Goal: Task Accomplishment & Management: Manage account settings

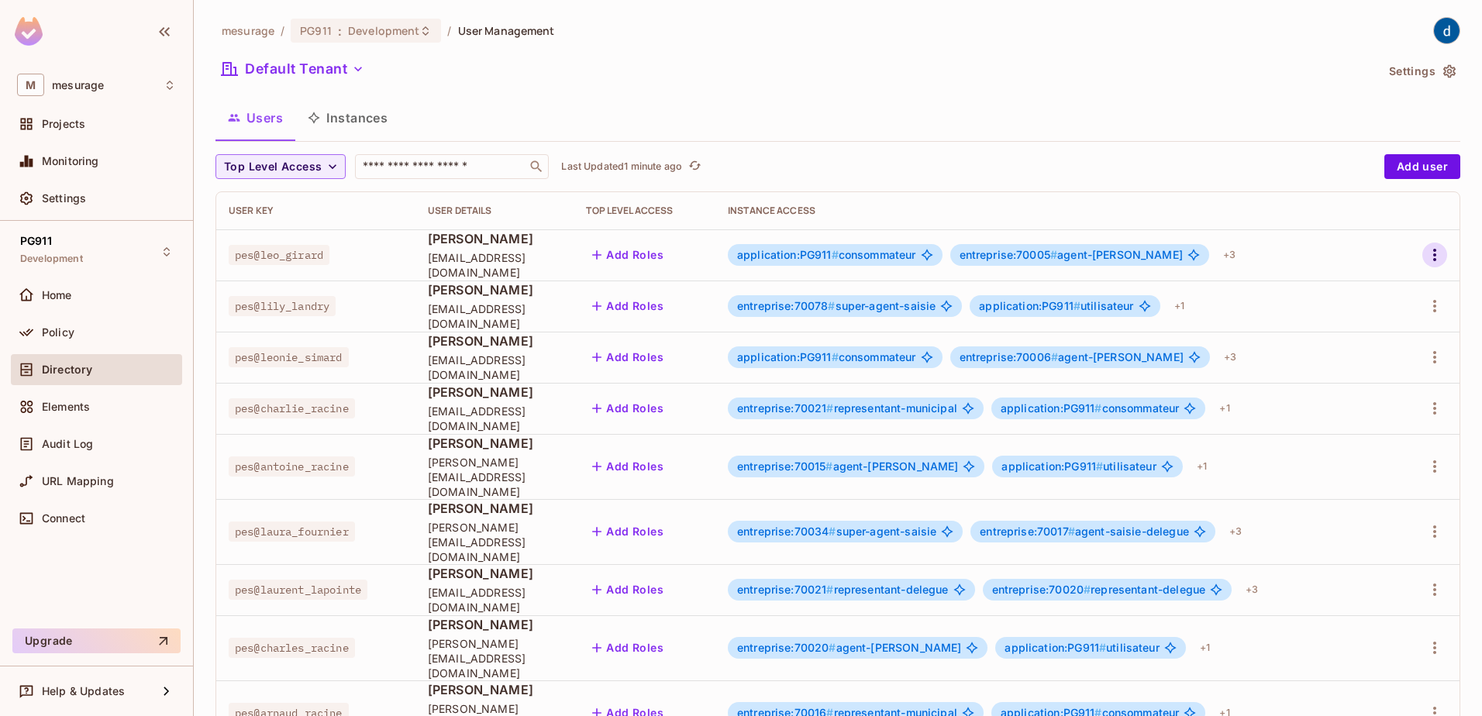
click at [1422, 257] on button "button" at bounding box center [1434, 255] width 25 height 25
click at [1377, 315] on span "Edit Attributes" at bounding box center [1369, 324] width 86 height 25
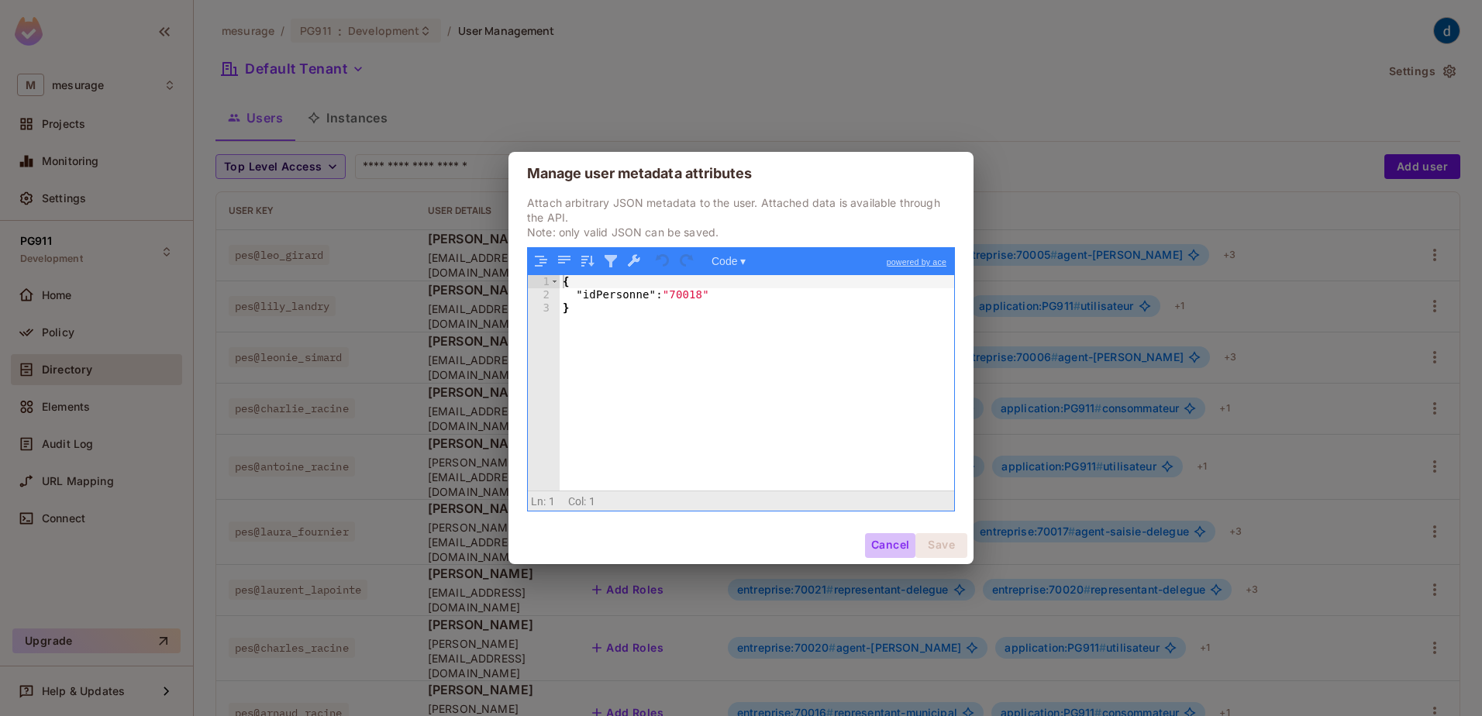
click at [893, 548] on button "Cancel" at bounding box center [890, 545] width 50 height 25
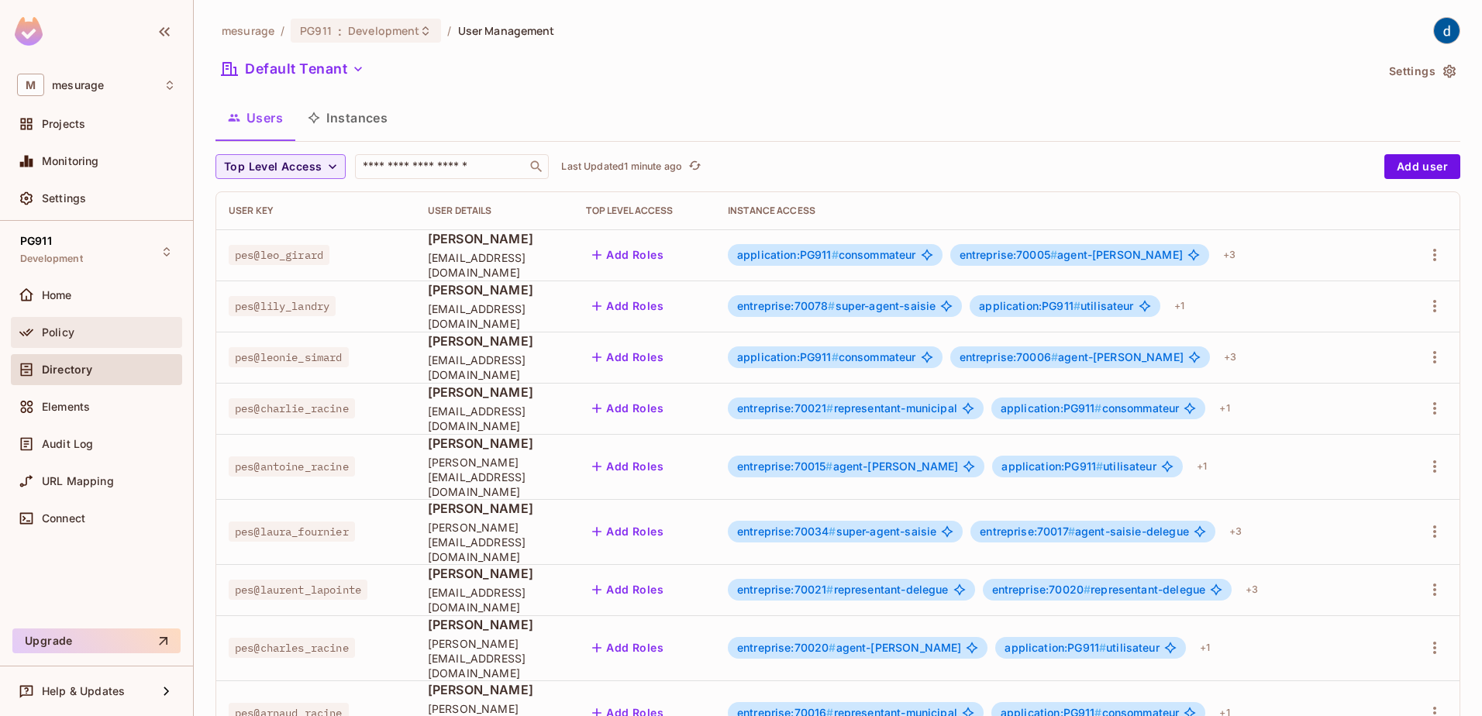
click at [92, 336] on div "Policy" at bounding box center [109, 332] width 134 height 12
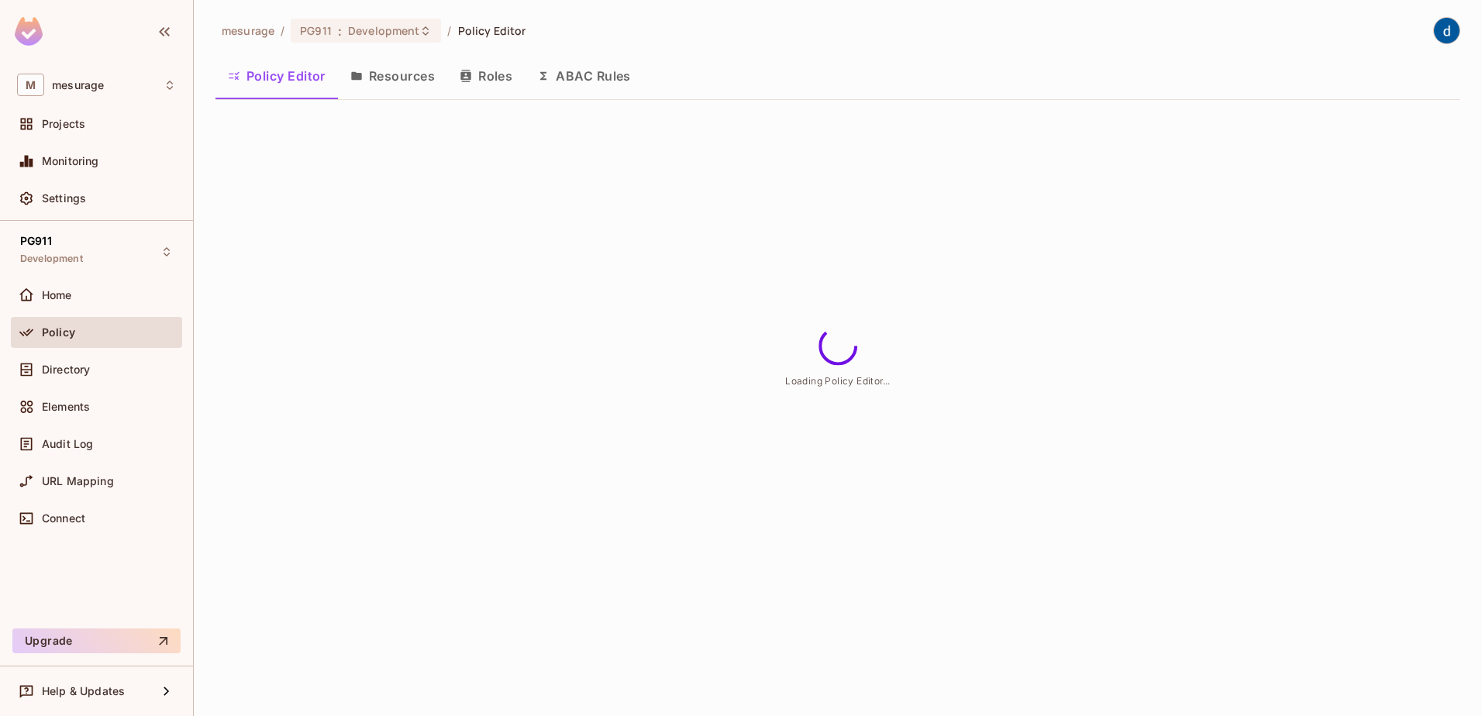
click at [484, 83] on button "Roles" at bounding box center [485, 76] width 77 height 39
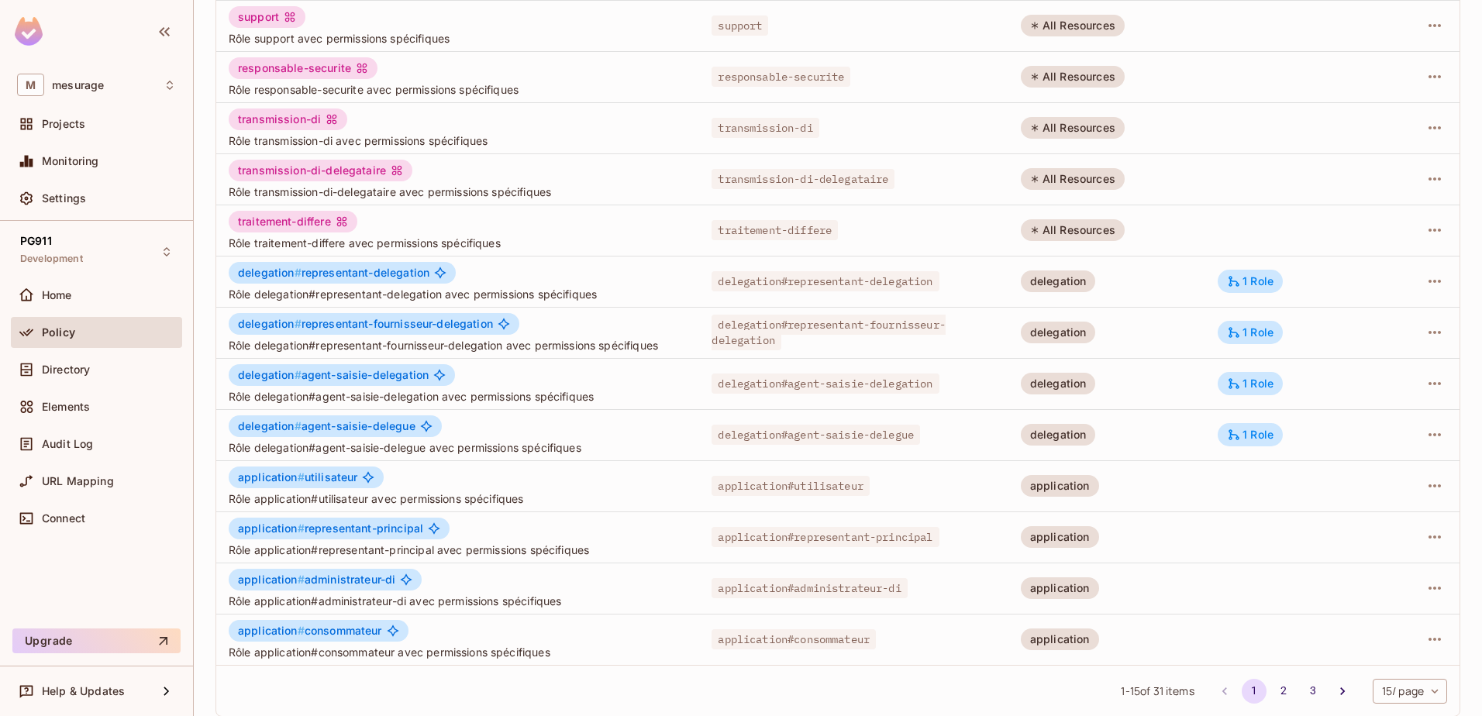
scroll to position [303, 0]
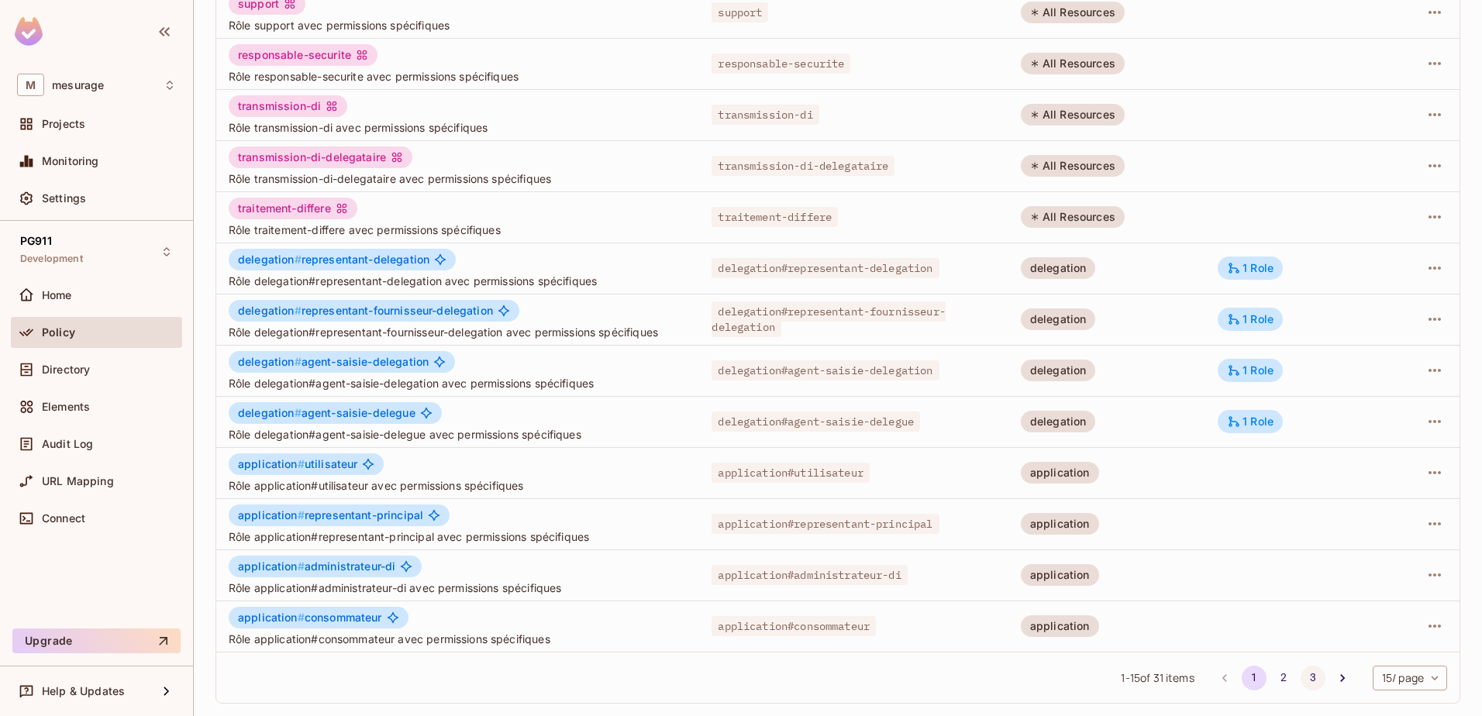
click at [1300, 670] on button "3" at bounding box center [1312, 678] width 25 height 25
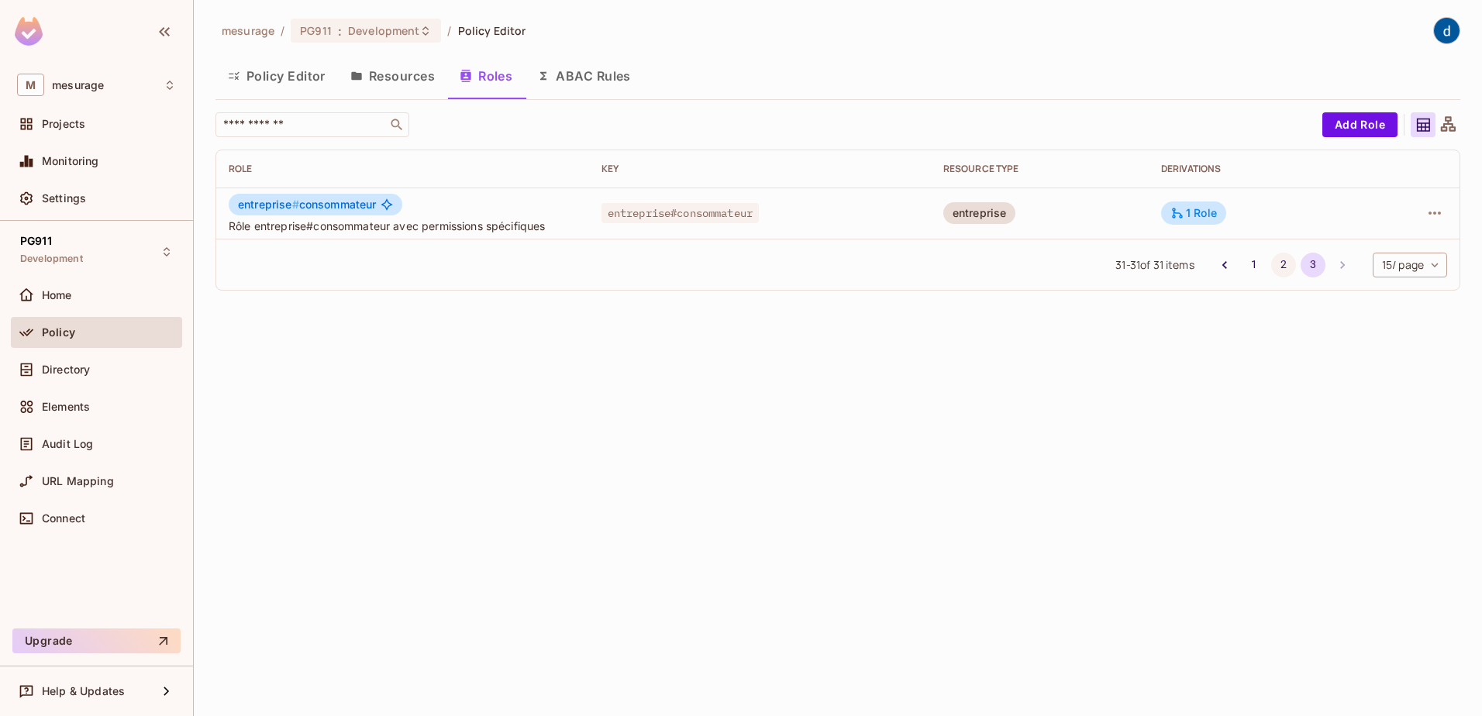
click at [1281, 256] on button "2" at bounding box center [1283, 265] width 25 height 25
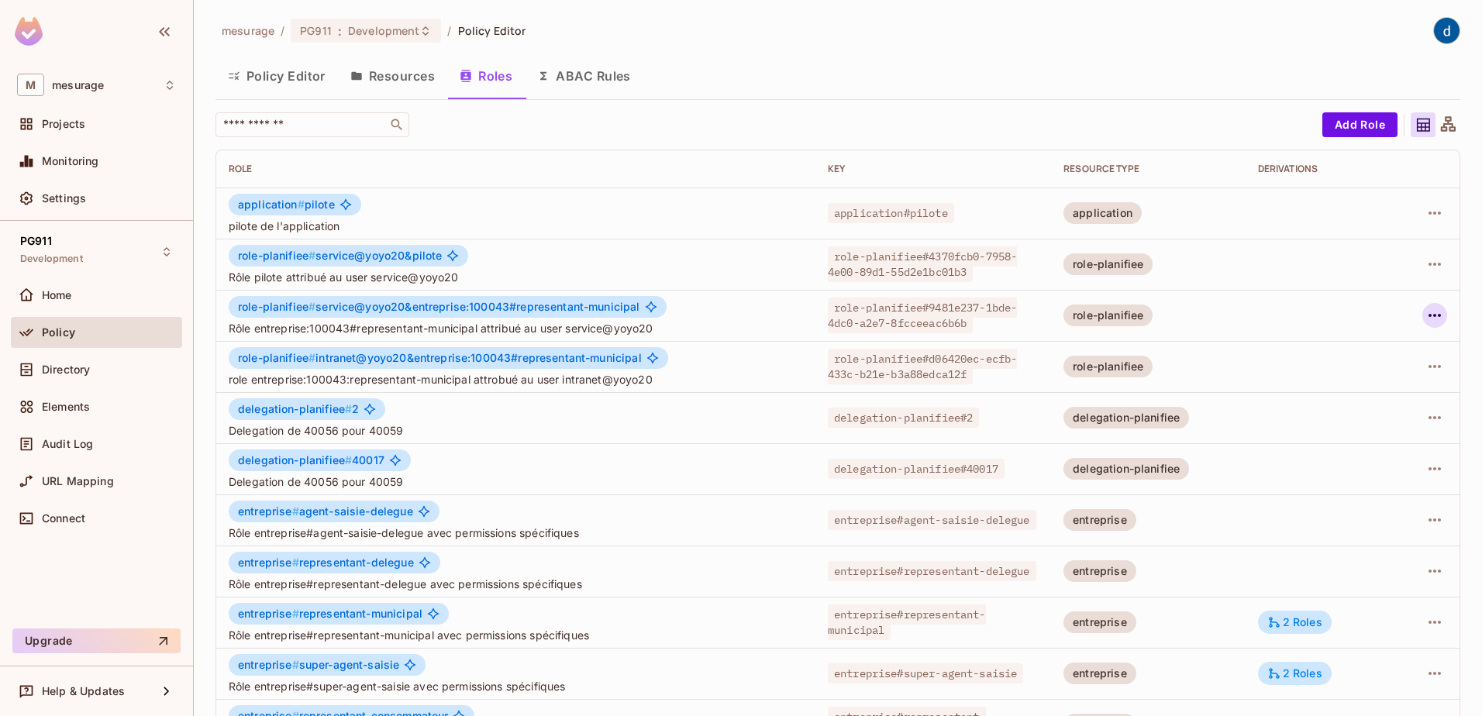
click at [1425, 308] on icon "button" at bounding box center [1434, 315] width 19 height 19
click at [1367, 373] on span "Edit Attributes" at bounding box center [1369, 385] width 86 height 25
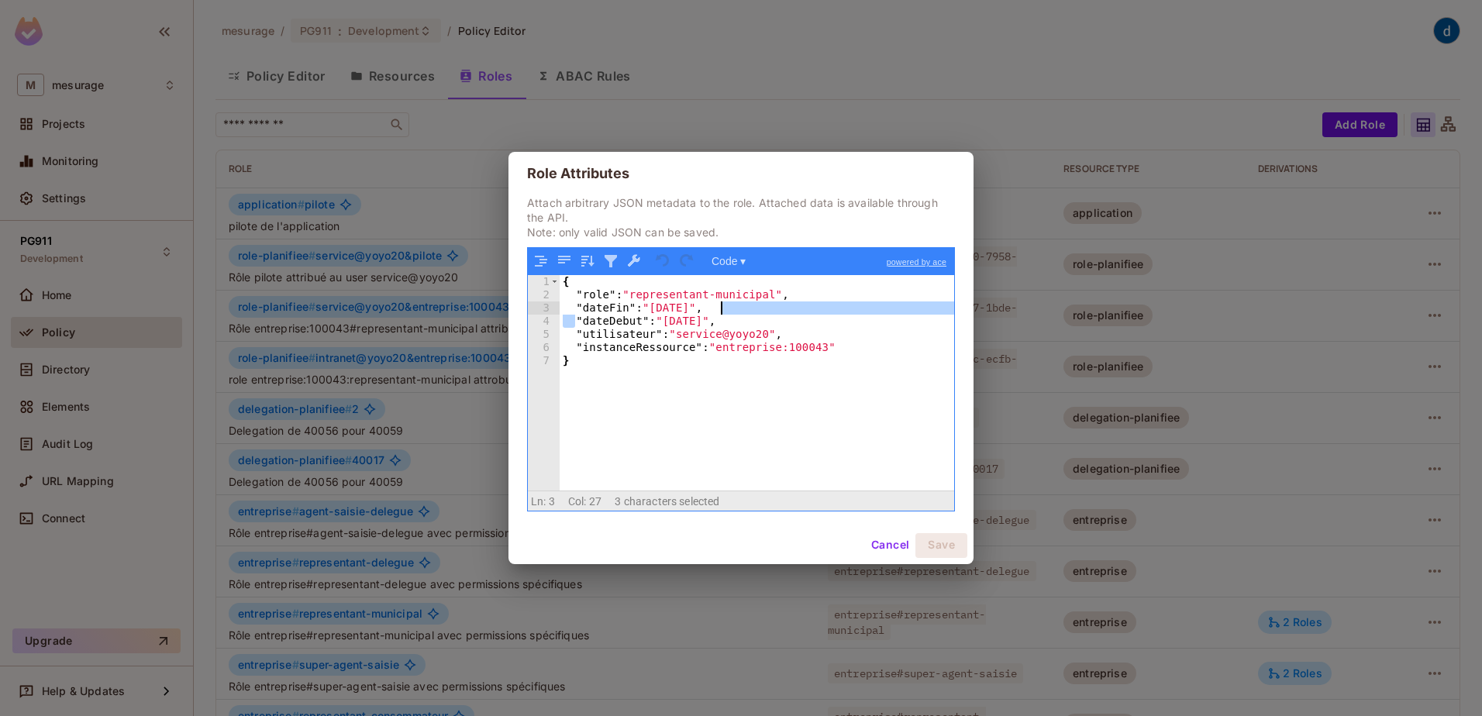
drag, startPoint x: 572, startPoint y: 318, endPoint x: 800, endPoint y: 312, distance: 227.9
click at [800, 312] on div "{ "role" : "representant-municipal" , "dateFin" : "[DATE]" , "dateDebut" : "[DA…" at bounding box center [756, 395] width 394 height 241
click at [781, 323] on div "{ "role" : "representant-municipal" , "dateFin" : "[DATE]" , "dateDebut" : "[DA…" at bounding box center [756, 395] width 394 height 241
drag, startPoint x: 743, startPoint y: 322, endPoint x: 547, endPoint y: 306, distance: 196.6
click at [547, 306] on div "1 2 3 4 5 6 7 { "role" : "representant-municipal" , "dateFin" : "[DATE]" , "dat…" at bounding box center [741, 382] width 426 height 215
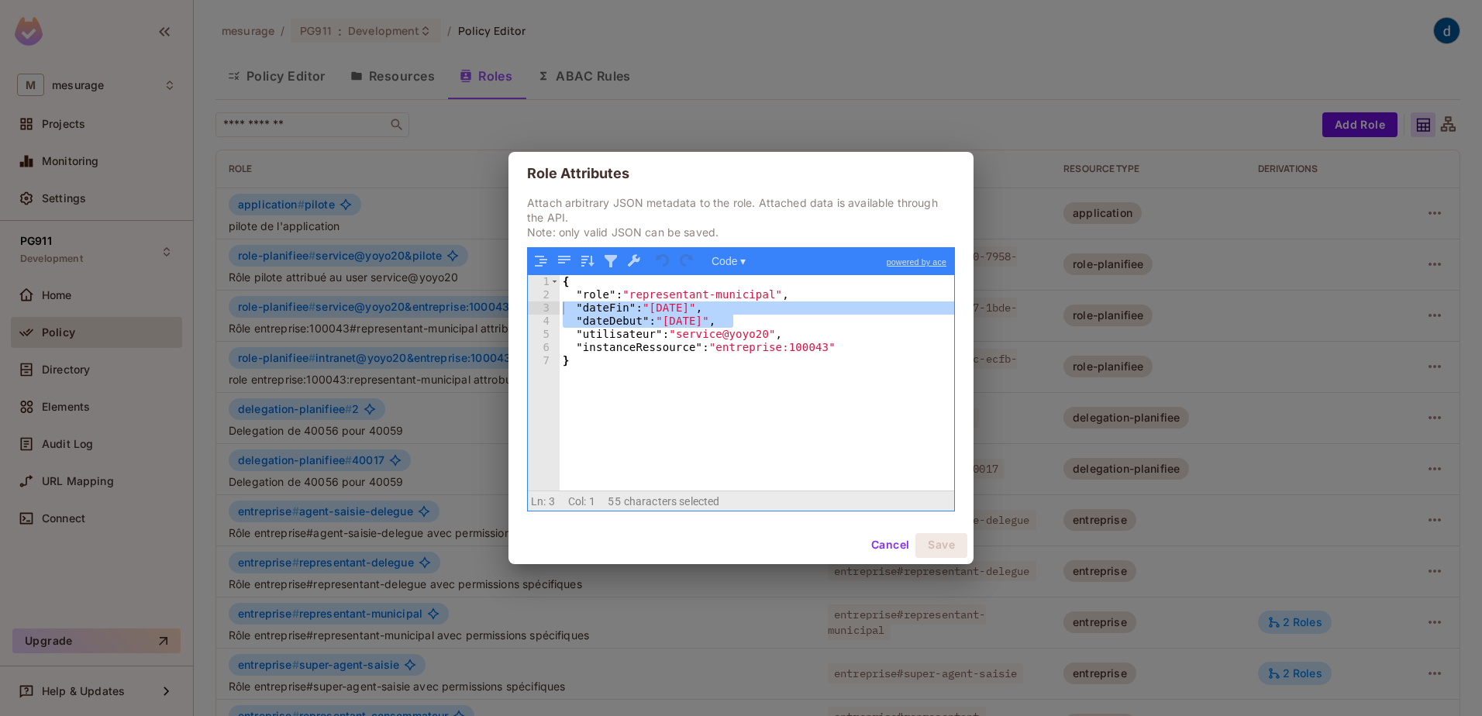
click at [658, 328] on div "{ "role" : "representant-municipal" , "dateFin" : "[DATE]" , "dateDebut" : "[DA…" at bounding box center [756, 382] width 394 height 215
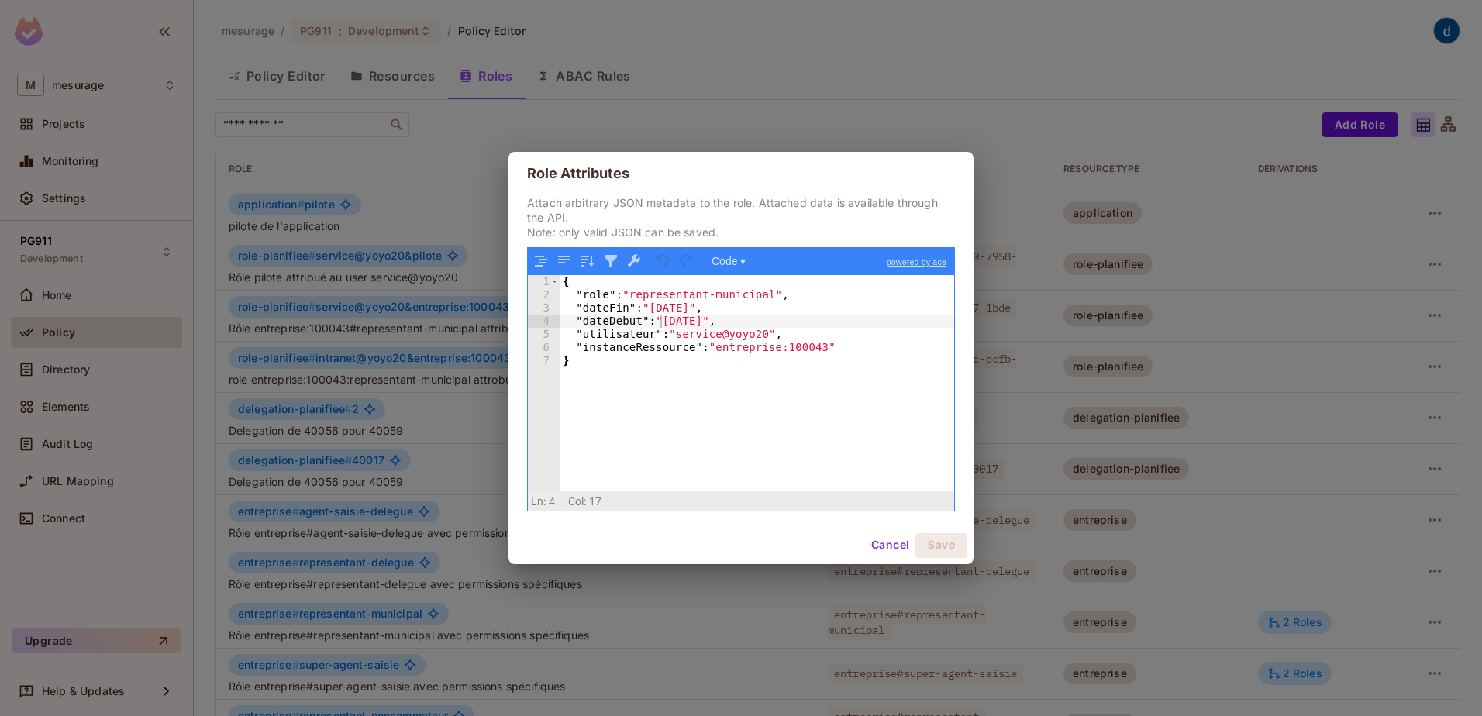
click at [898, 543] on button "Cancel" at bounding box center [890, 545] width 50 height 25
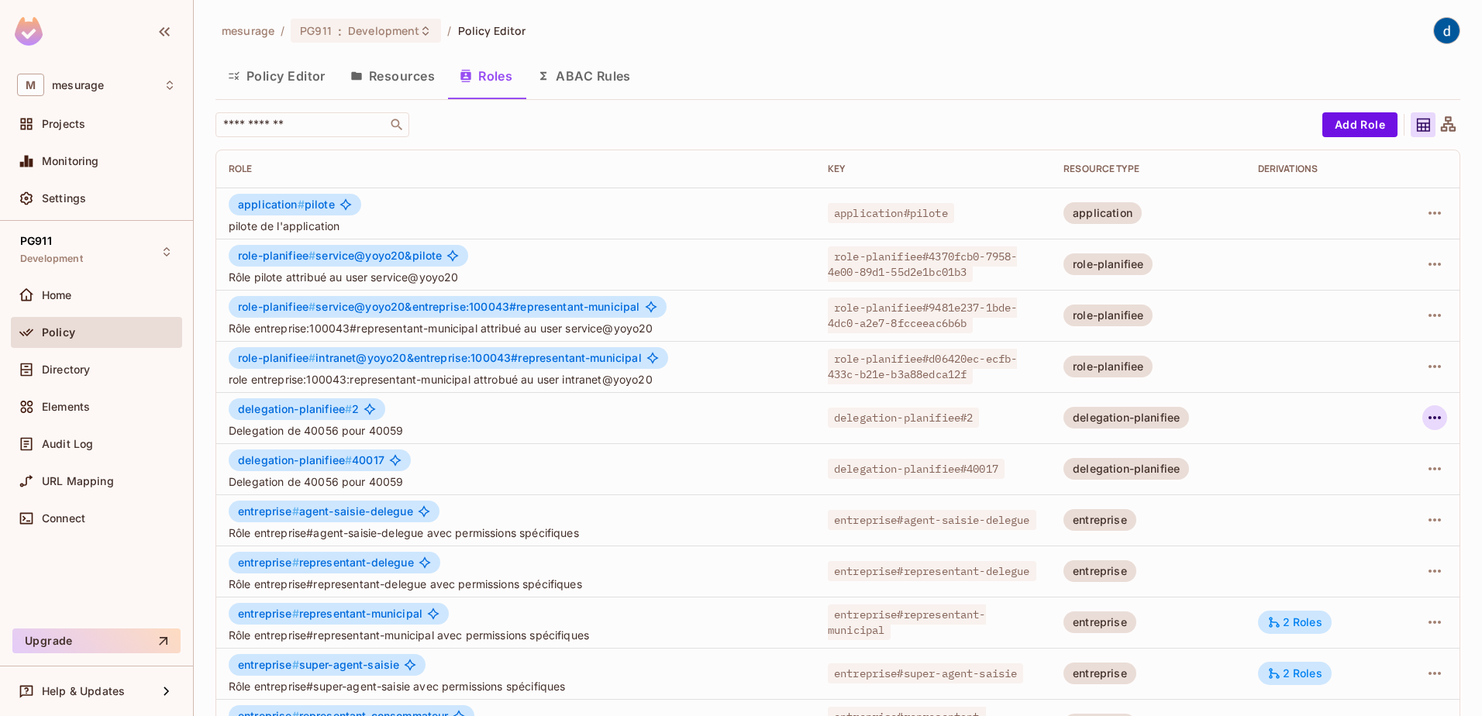
click at [1425, 419] on icon "button" at bounding box center [1434, 417] width 19 height 19
click at [1340, 479] on span "Edit Attributes" at bounding box center [1369, 487] width 86 height 25
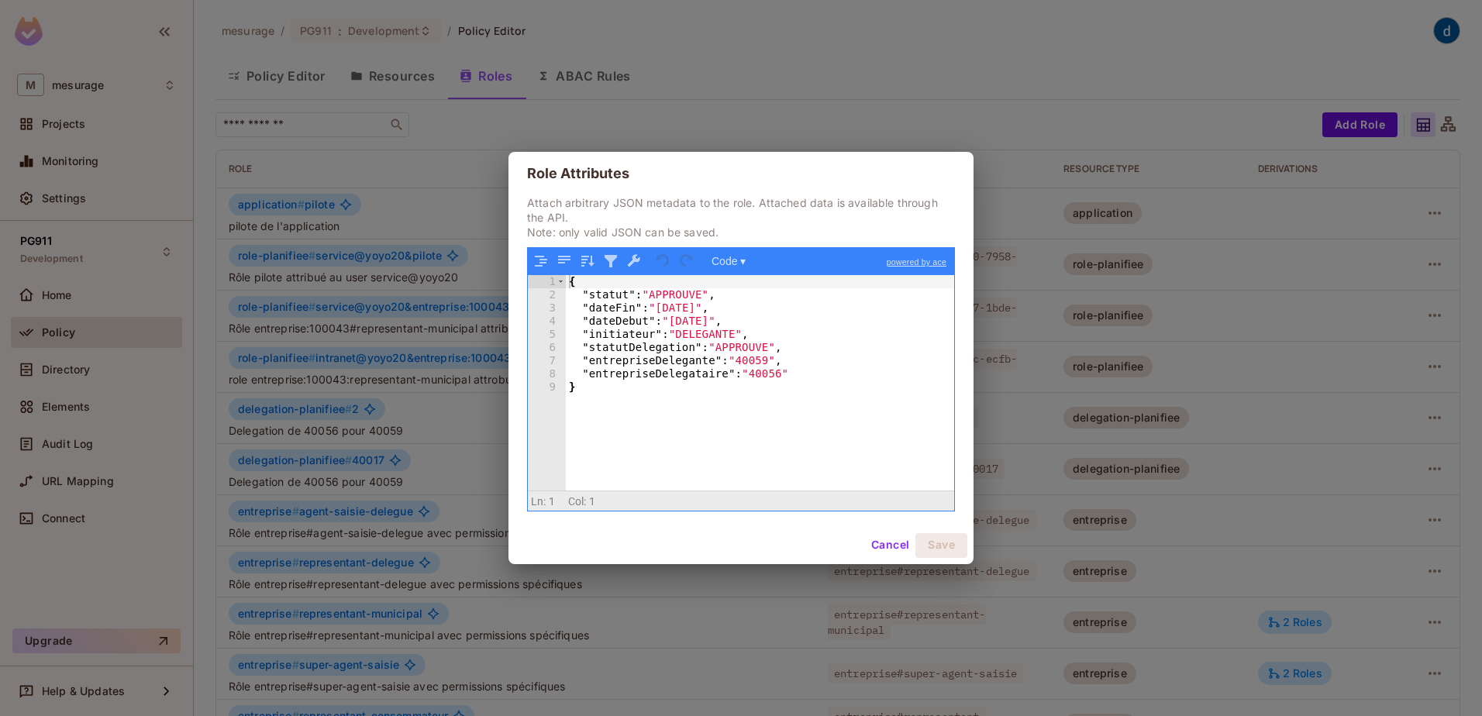
click at [212, 134] on div "Role Attributes Attach arbitrary JSON metadata to the role. Attached data is av…" at bounding box center [741, 358] width 1482 height 716
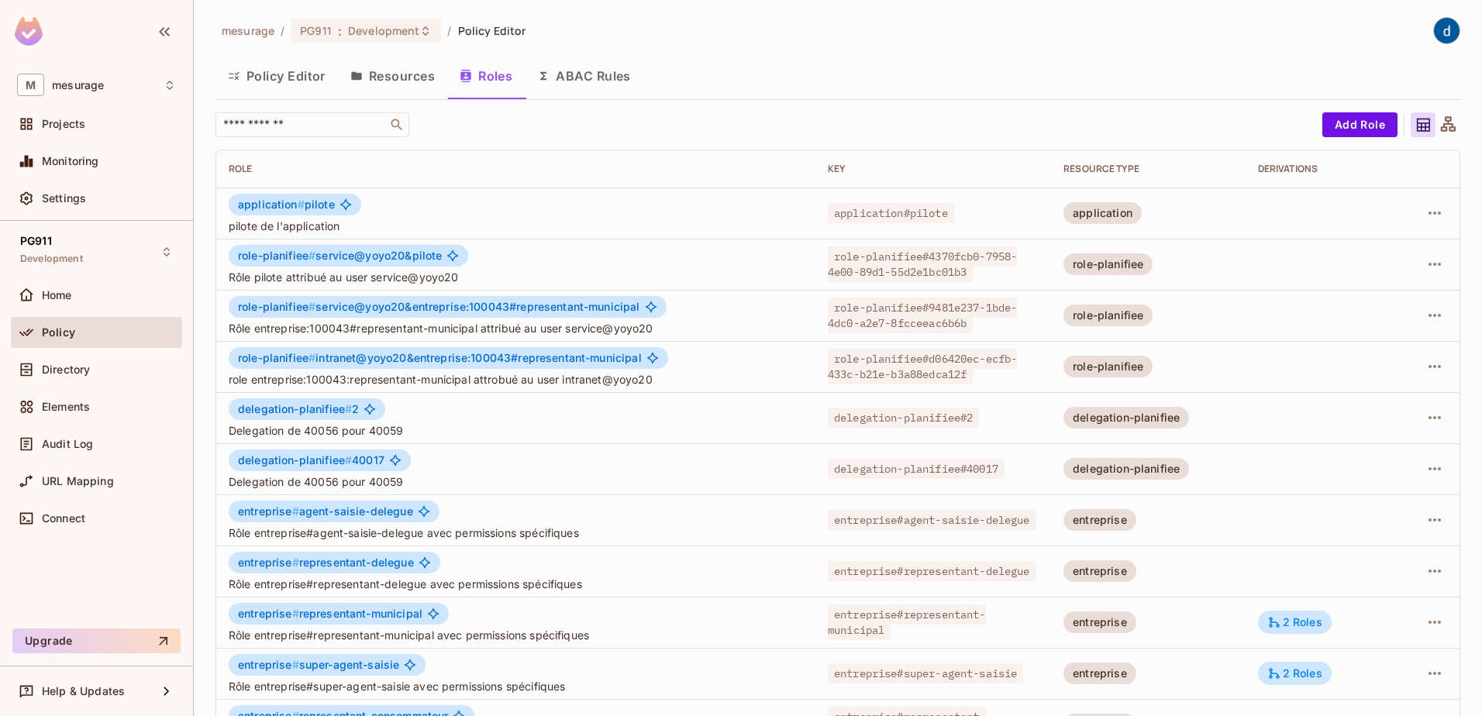
click at [313, 77] on button "Policy Editor" at bounding box center [276, 76] width 122 height 39
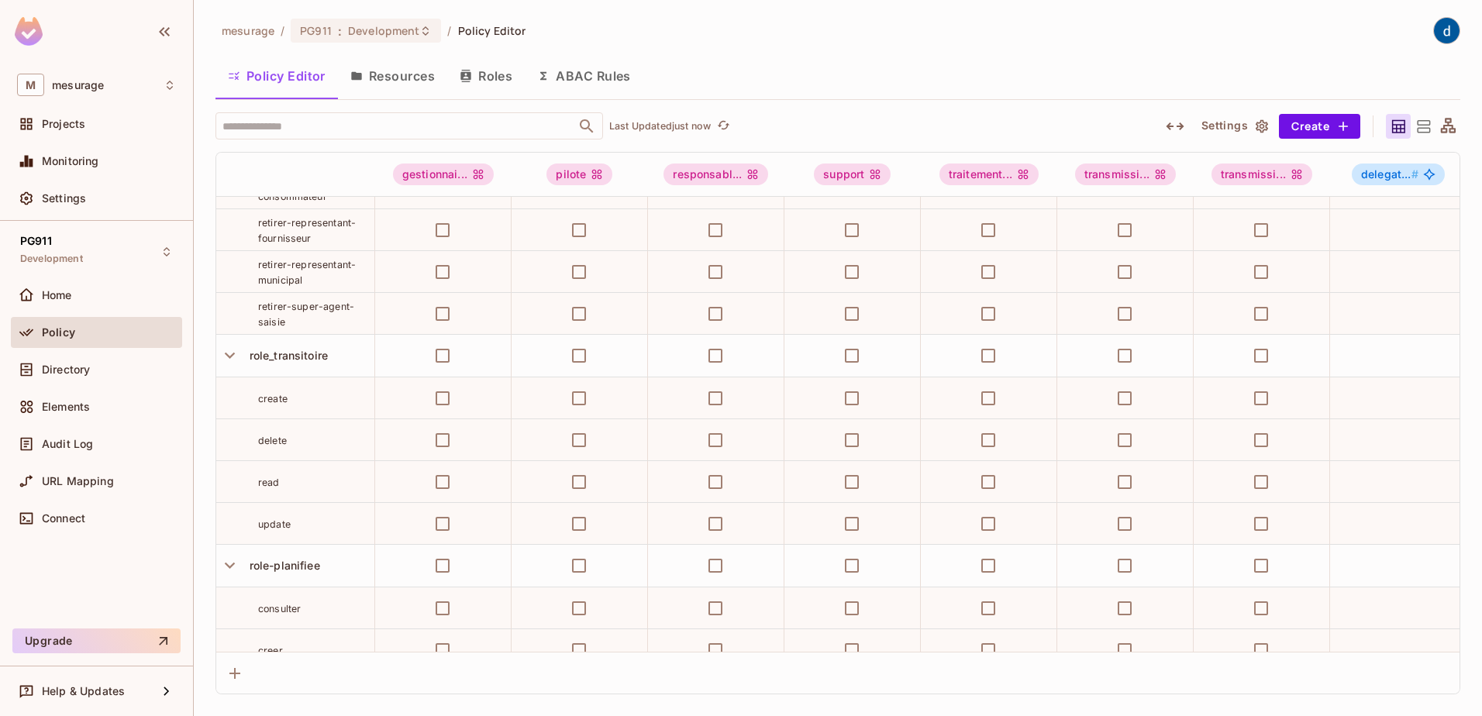
scroll to position [2748, 0]
click at [230, 363] on icon "button" at bounding box center [230, 360] width 10 height 6
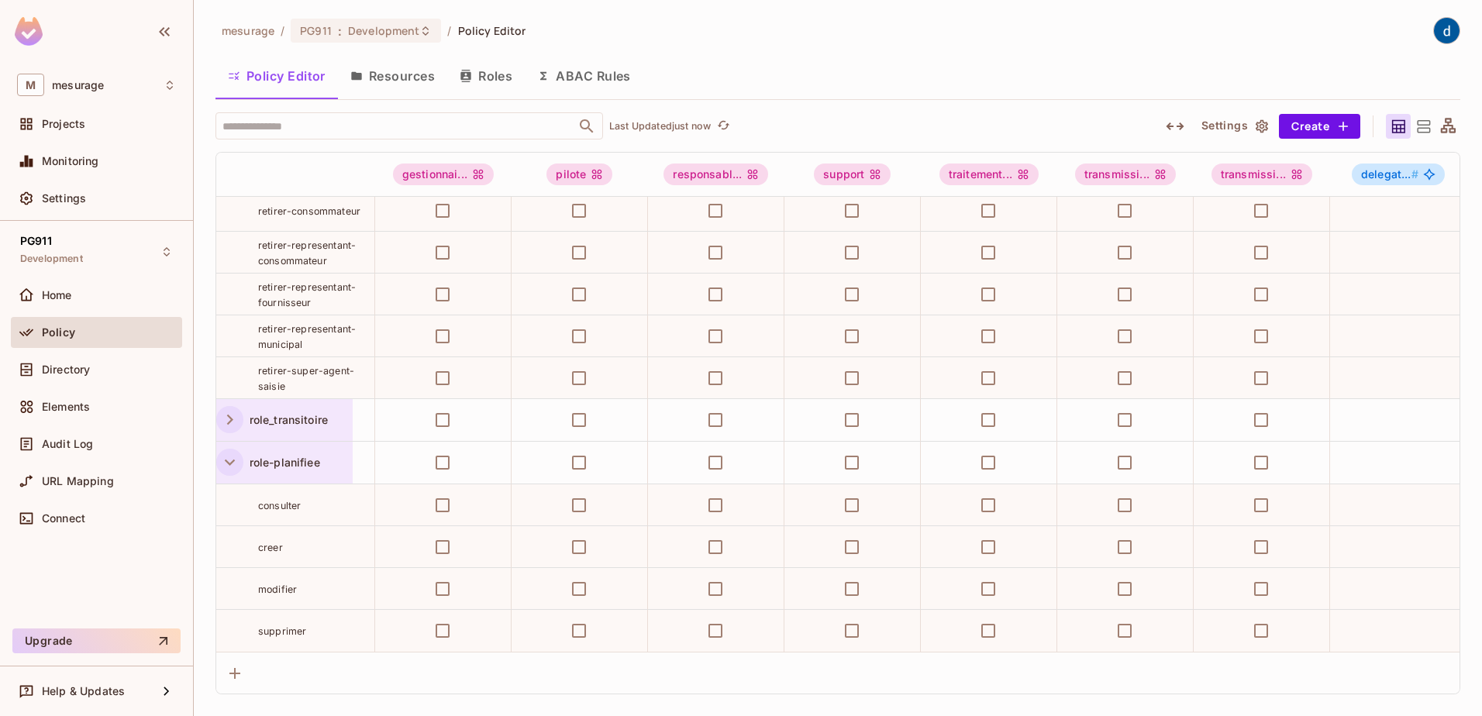
click at [233, 473] on icon "button" at bounding box center [229, 462] width 21 height 21
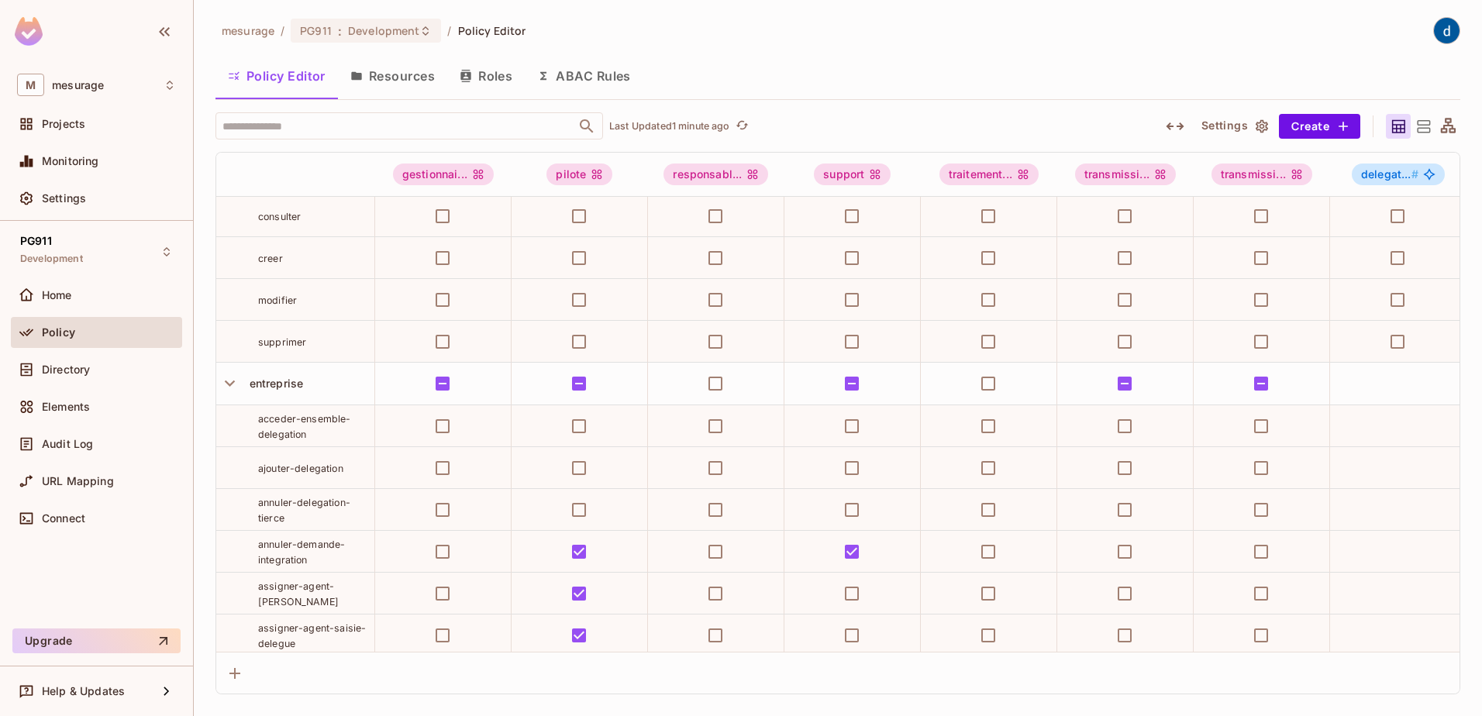
scroll to position [1095, 0]
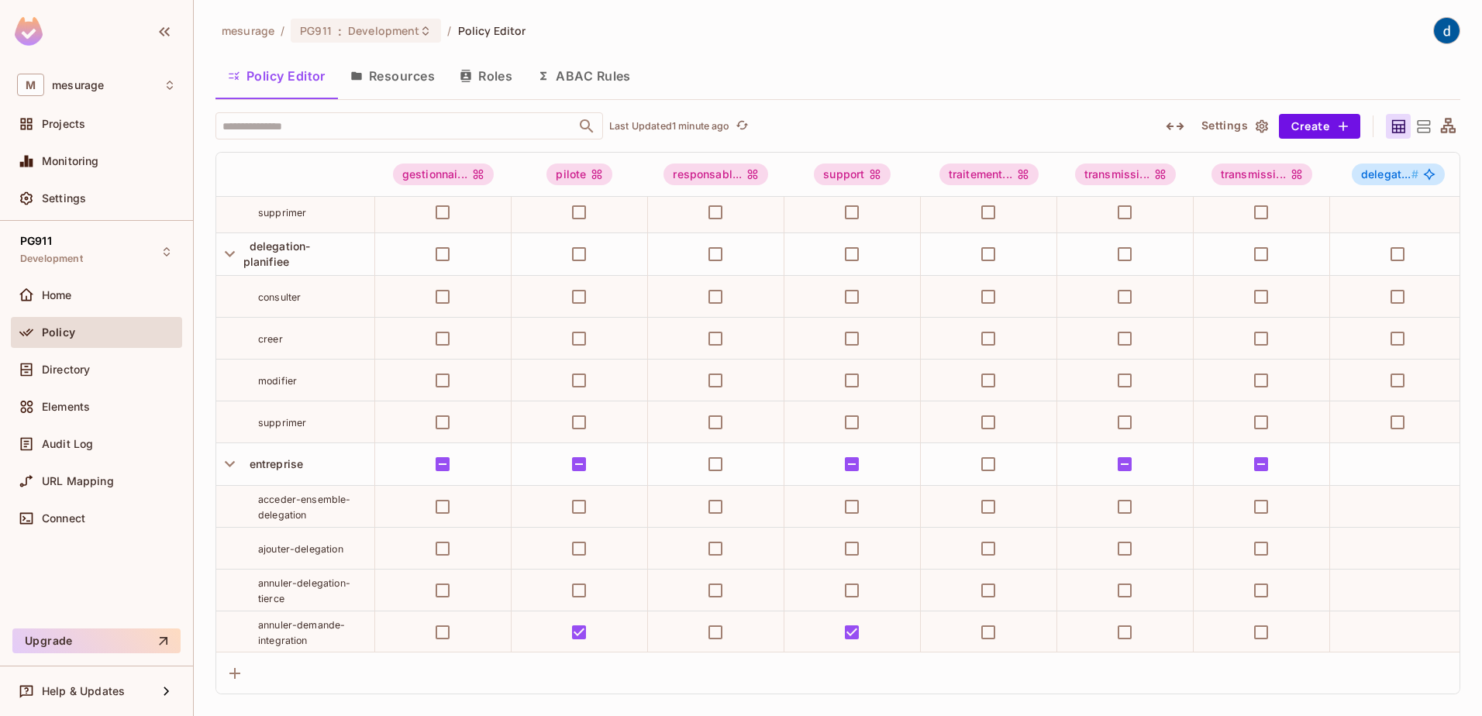
click at [425, 72] on button "Resources" at bounding box center [392, 76] width 109 height 39
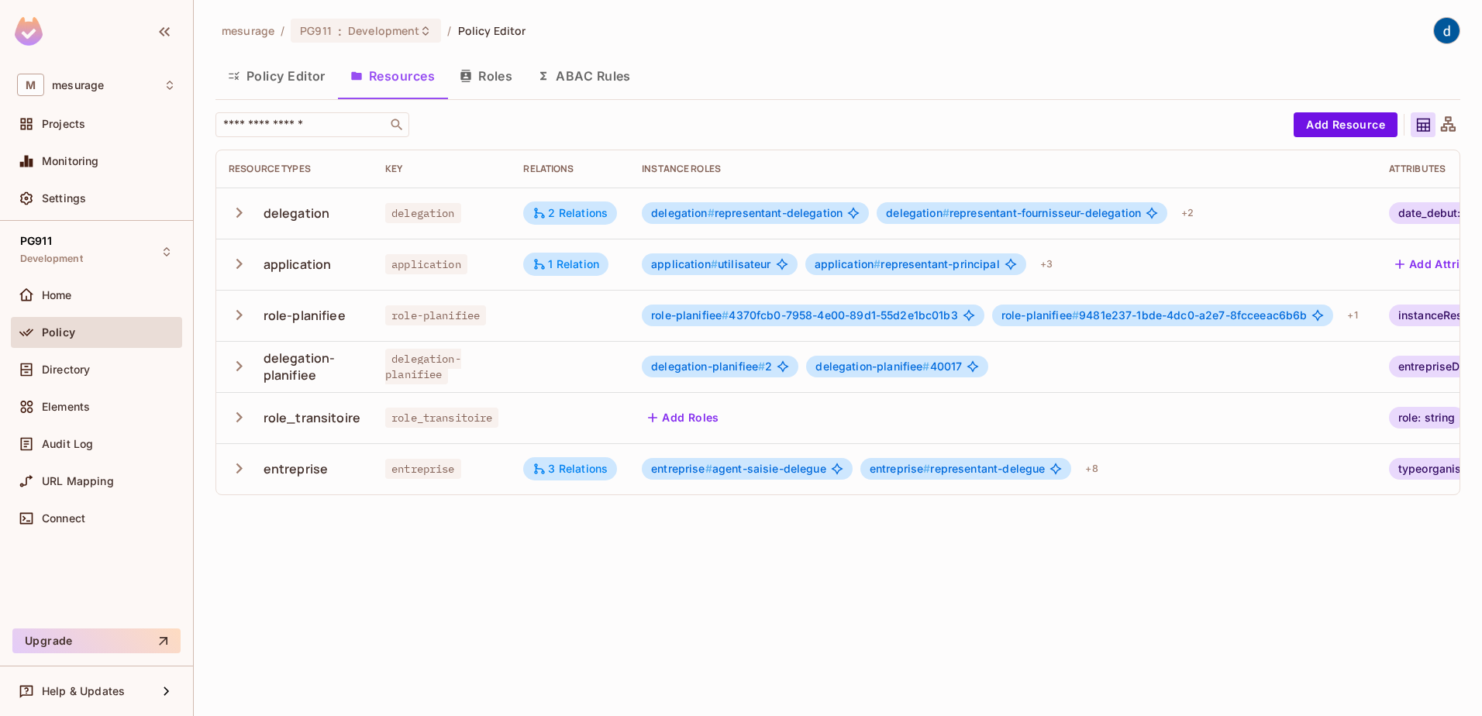
click at [232, 460] on icon "button" at bounding box center [239, 468] width 21 height 21
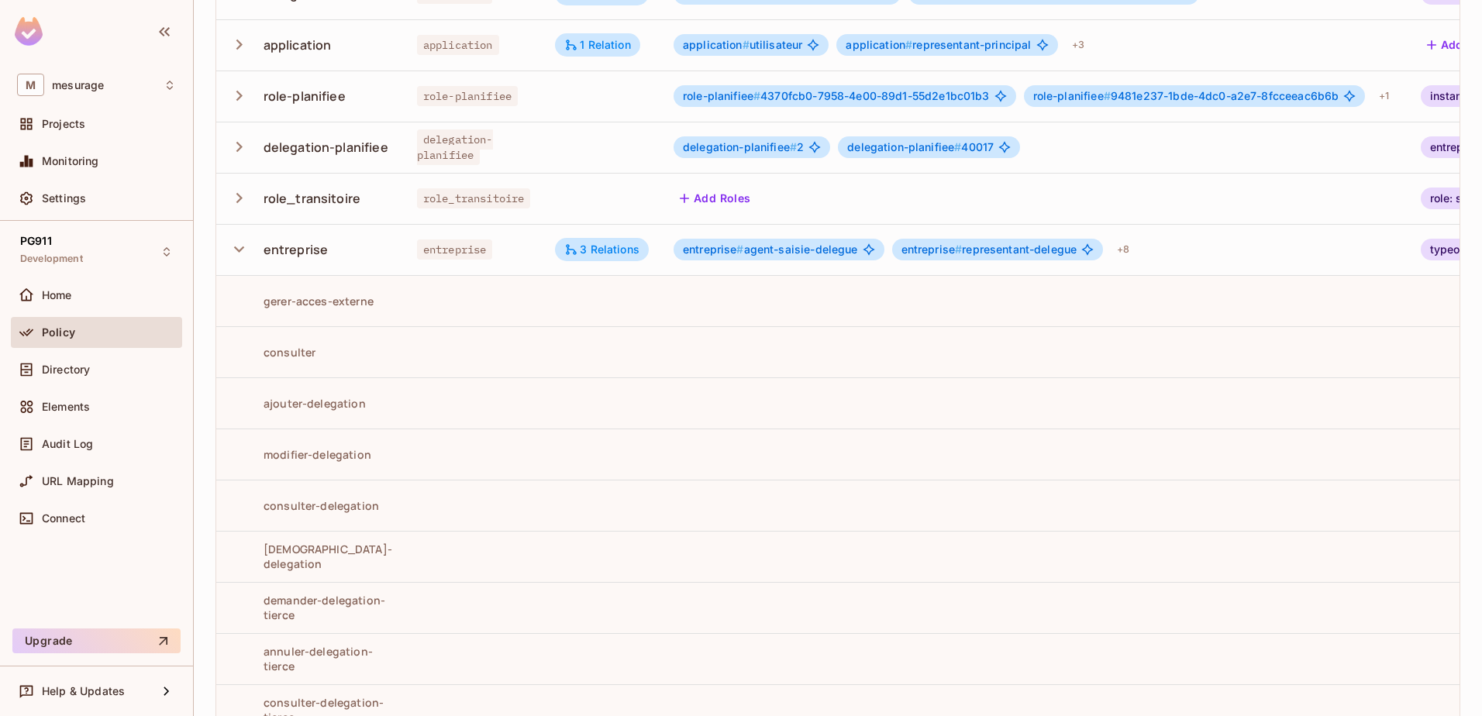
scroll to position [77, 0]
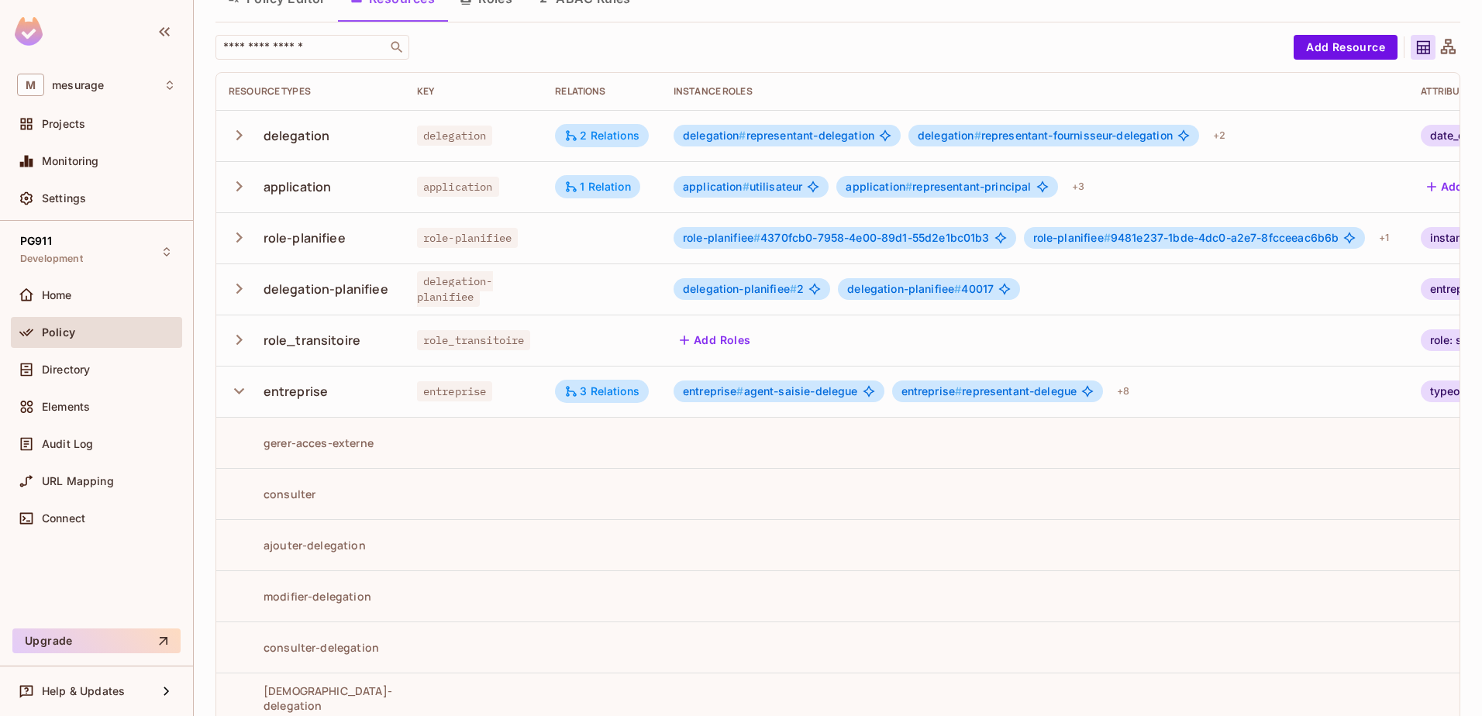
click at [242, 388] on icon "button" at bounding box center [239, 390] width 21 height 21
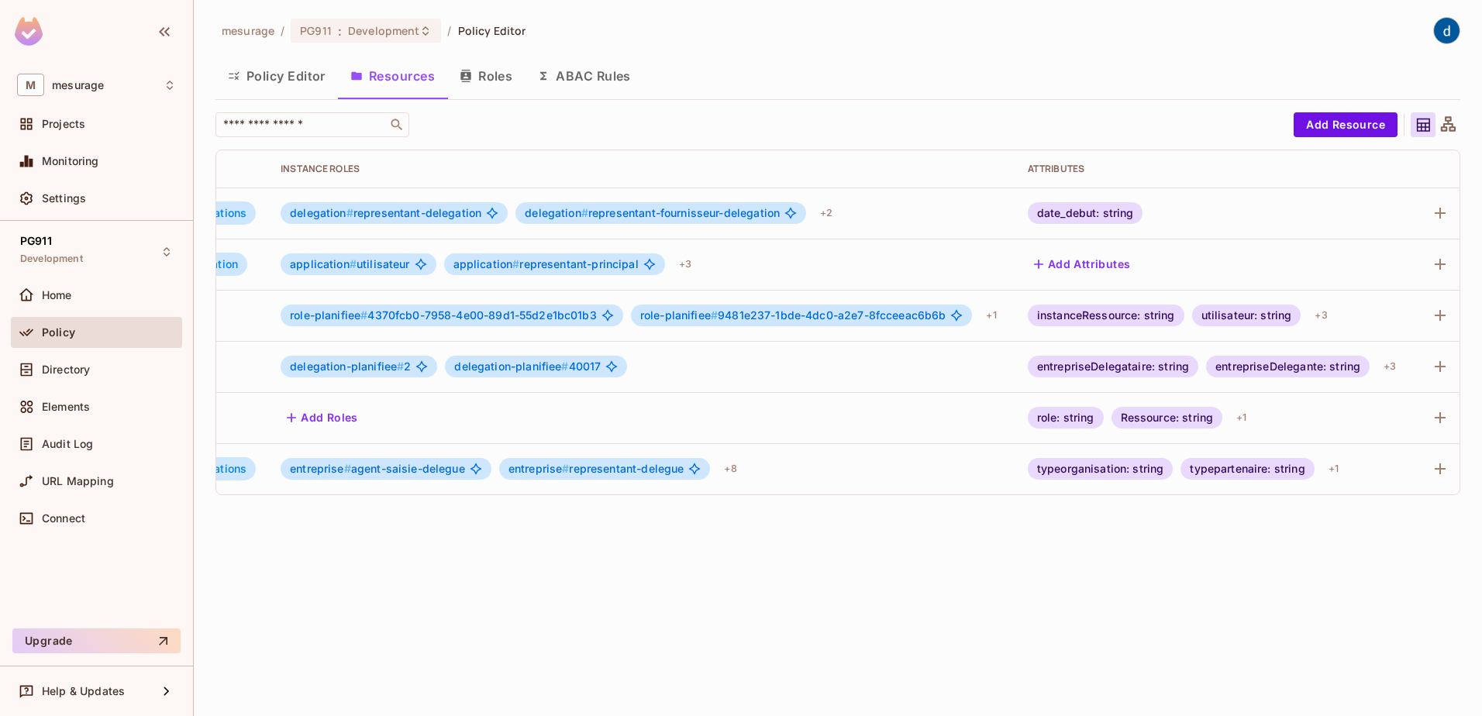
scroll to position [0, 400]
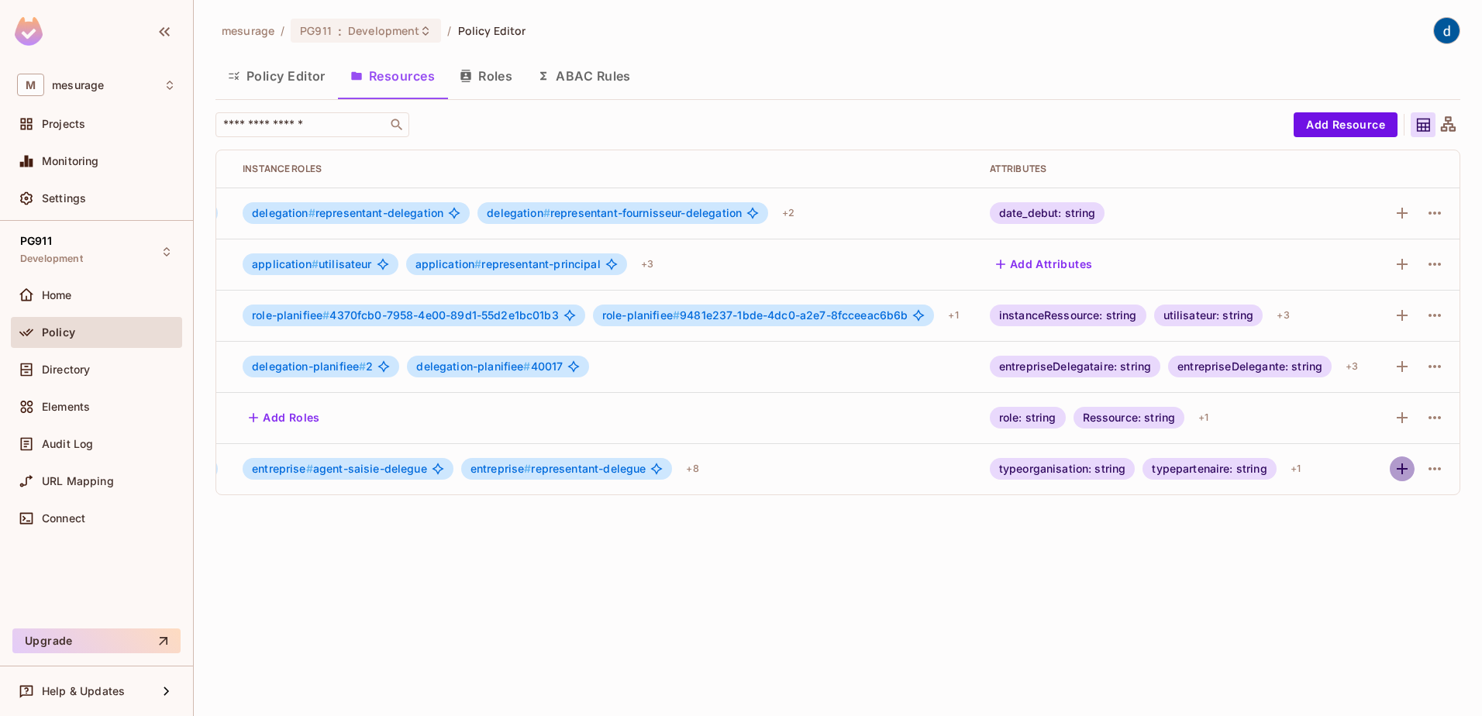
click at [1399, 461] on icon "button" at bounding box center [1401, 468] width 19 height 19
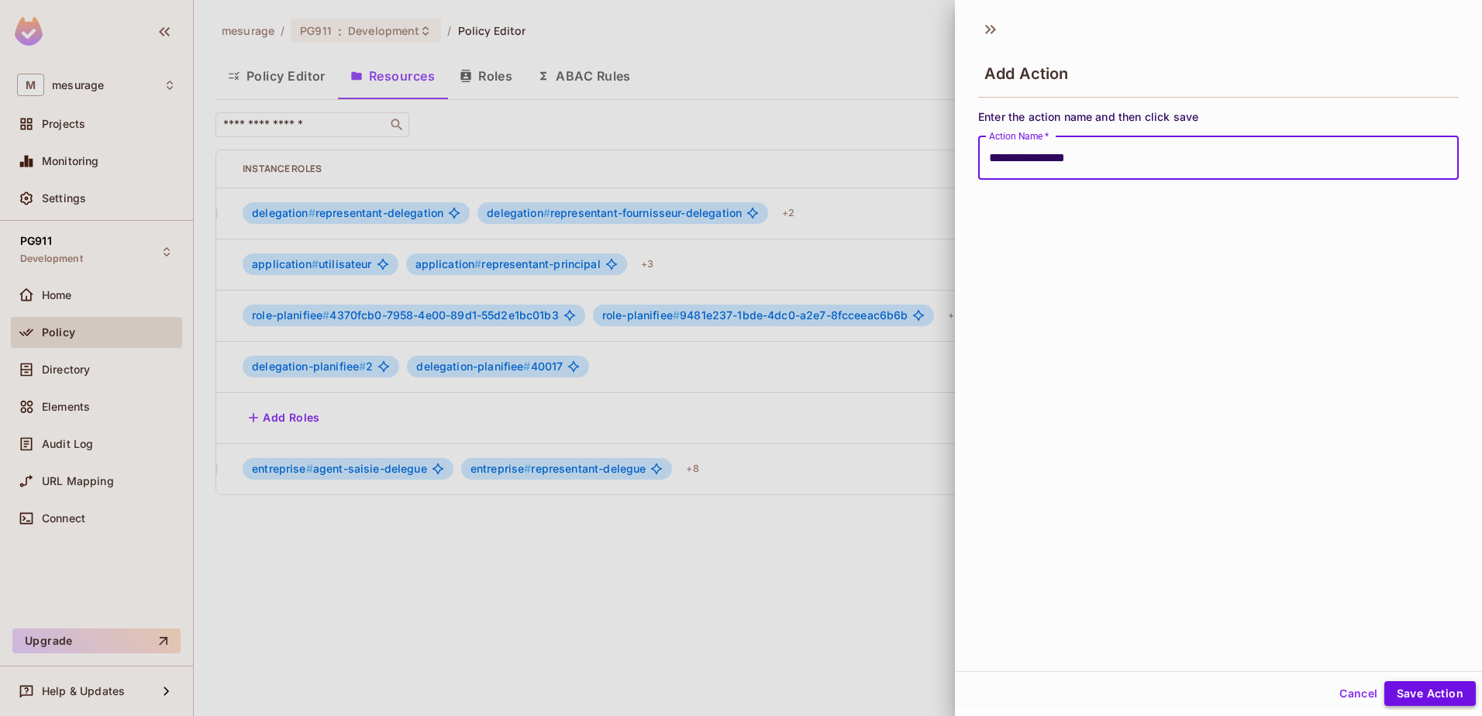
type input "**********"
click at [1408, 700] on button "Save Action" at bounding box center [1429, 693] width 91 height 25
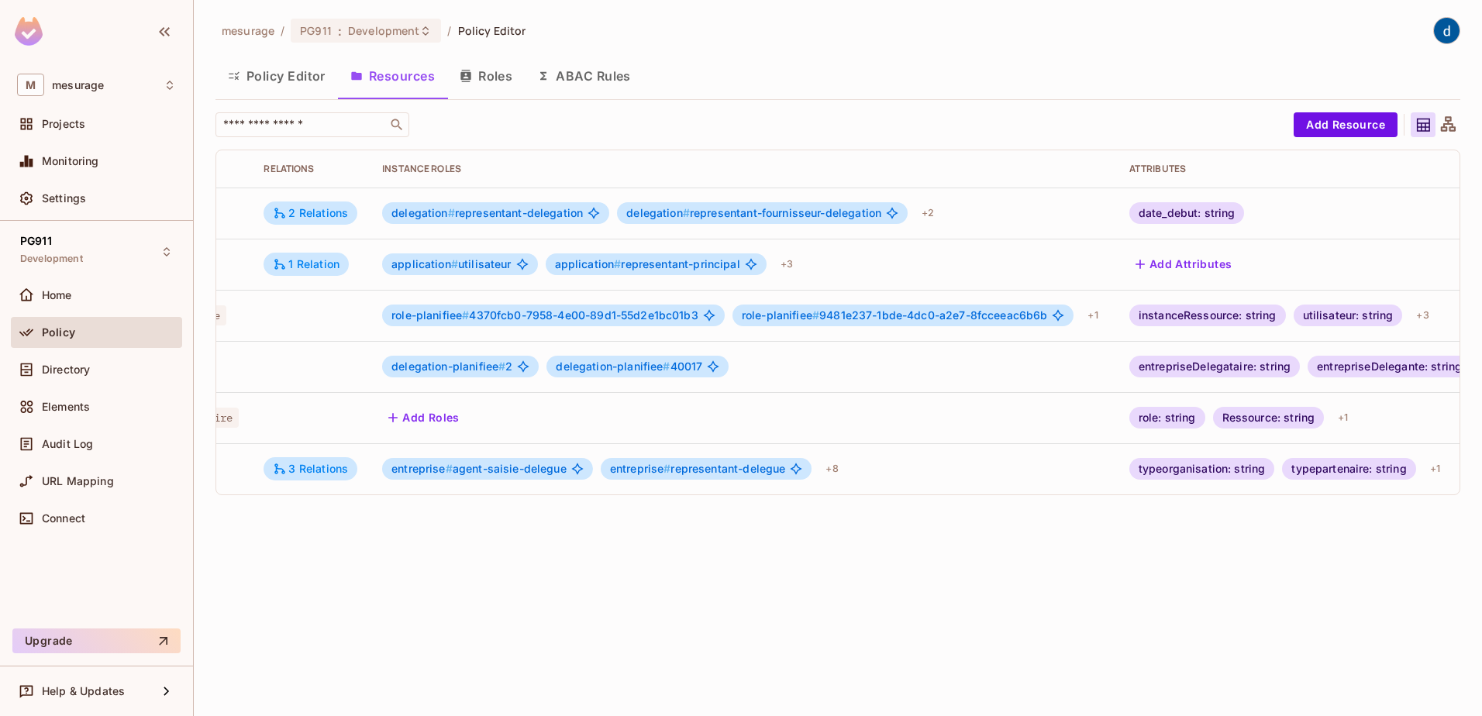
scroll to position [0, 0]
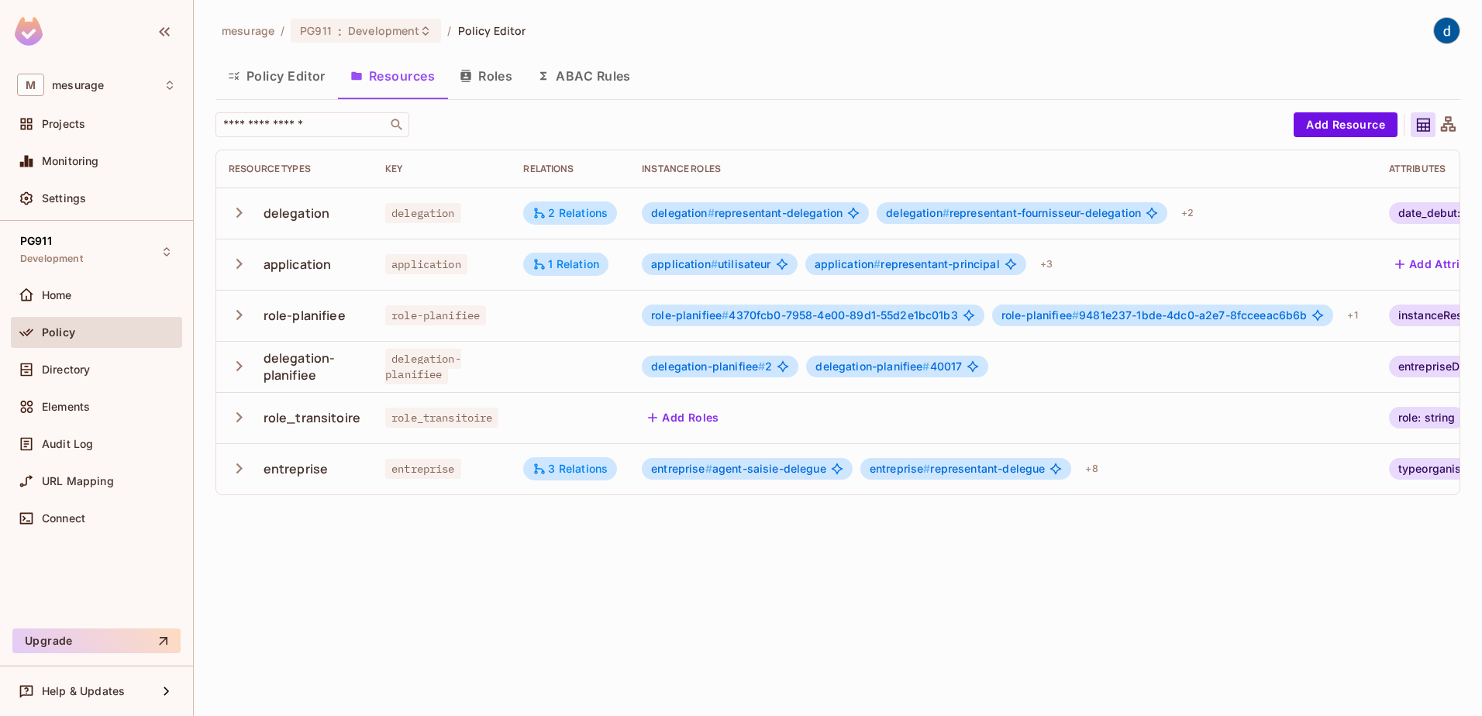
click at [246, 469] on icon "button" at bounding box center [239, 468] width 21 height 21
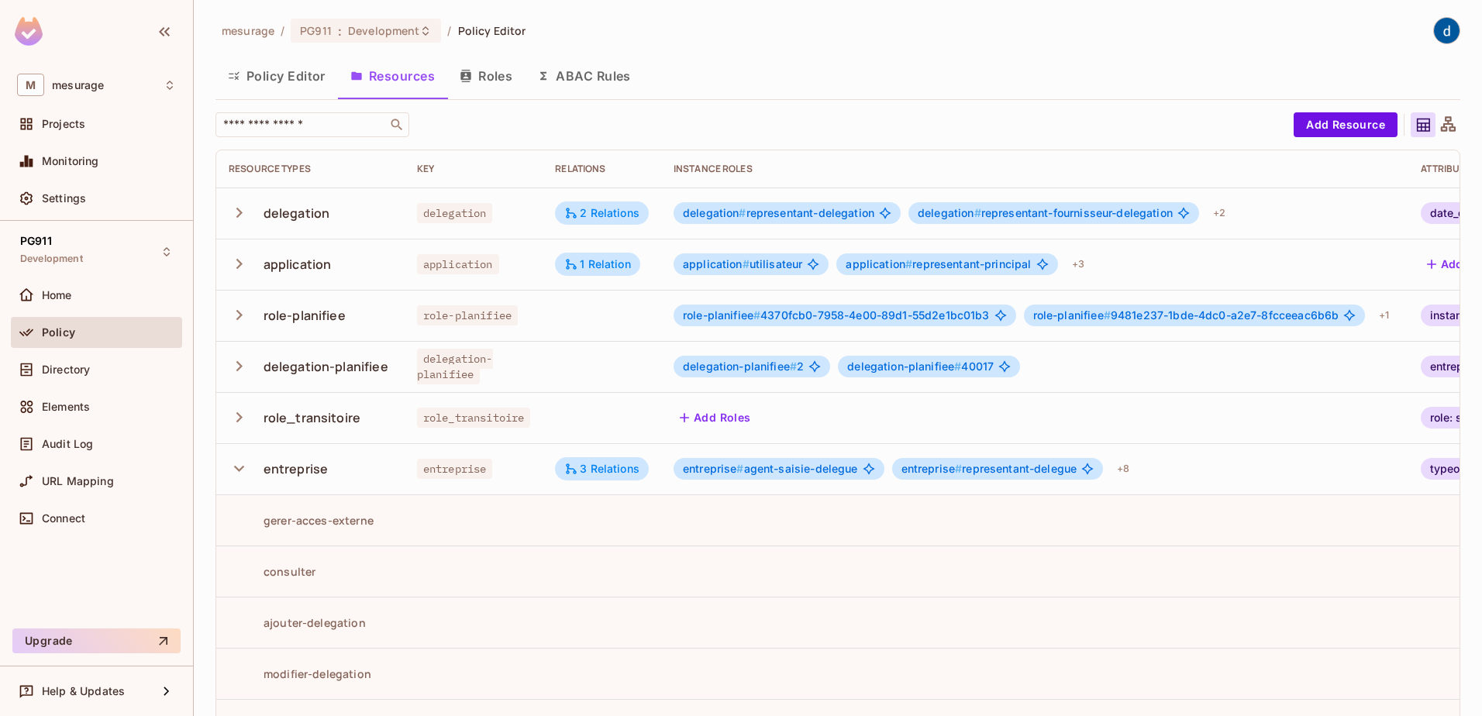
click at [315, 79] on button "Policy Editor" at bounding box center [276, 76] width 122 height 39
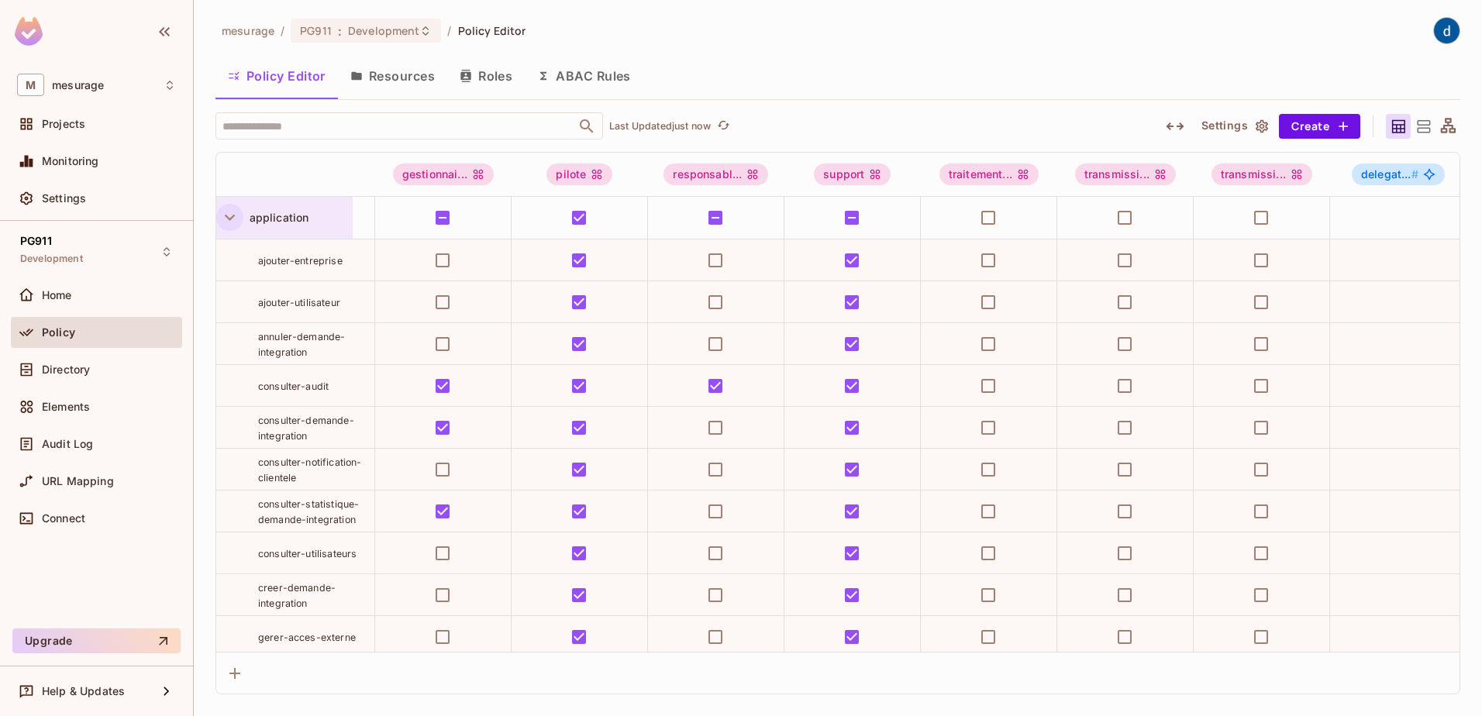
click at [232, 219] on icon "button" at bounding box center [229, 217] width 21 height 21
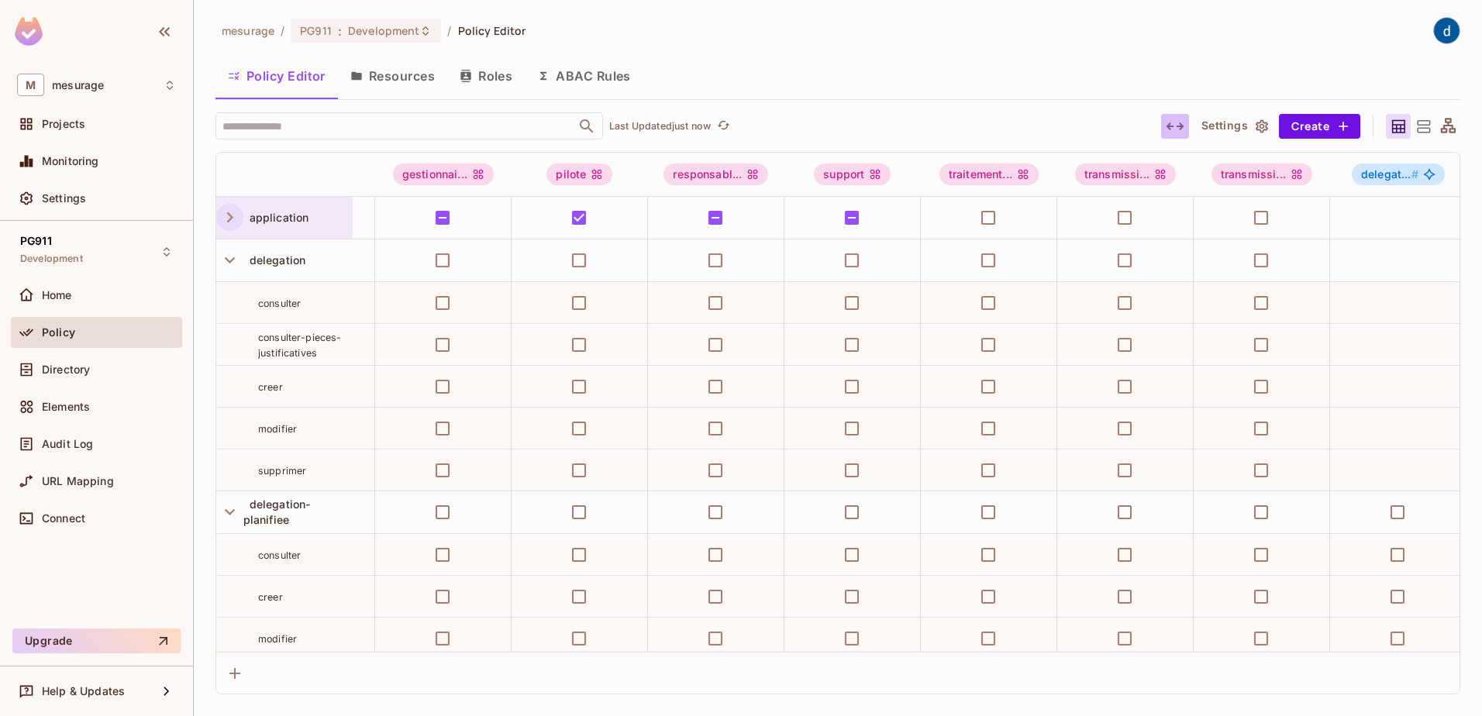
click at [1165, 119] on button "button" at bounding box center [1175, 126] width 28 height 25
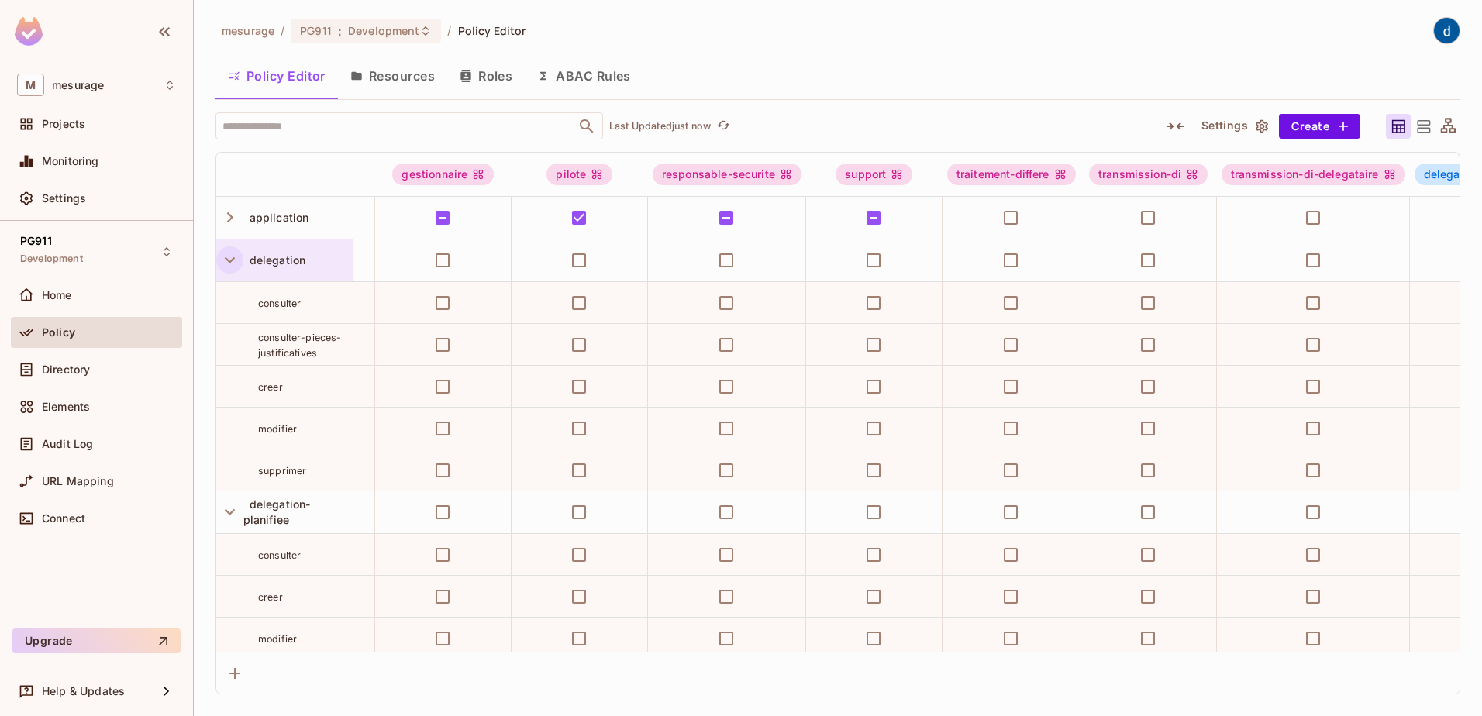
click at [233, 257] on icon "button" at bounding box center [229, 260] width 21 height 21
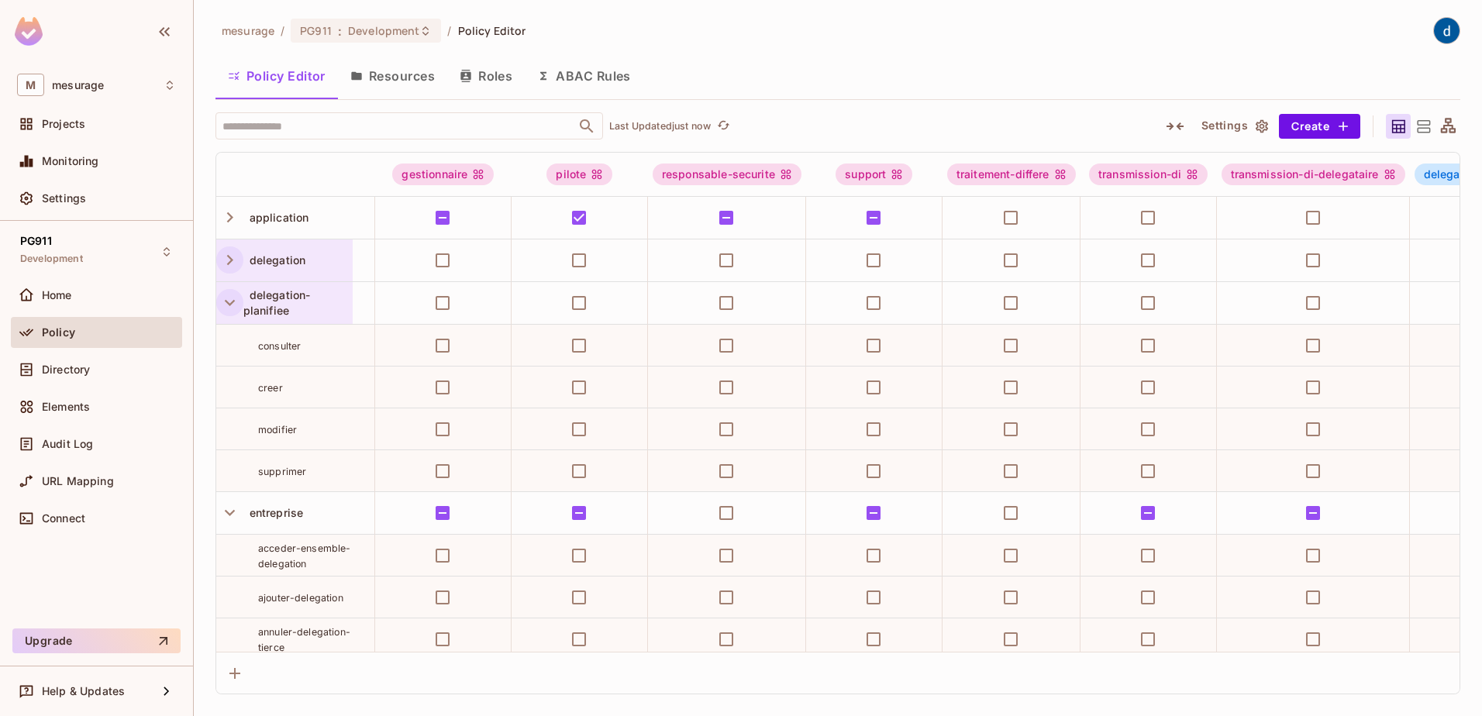
click at [226, 303] on icon "button" at bounding box center [229, 302] width 21 height 21
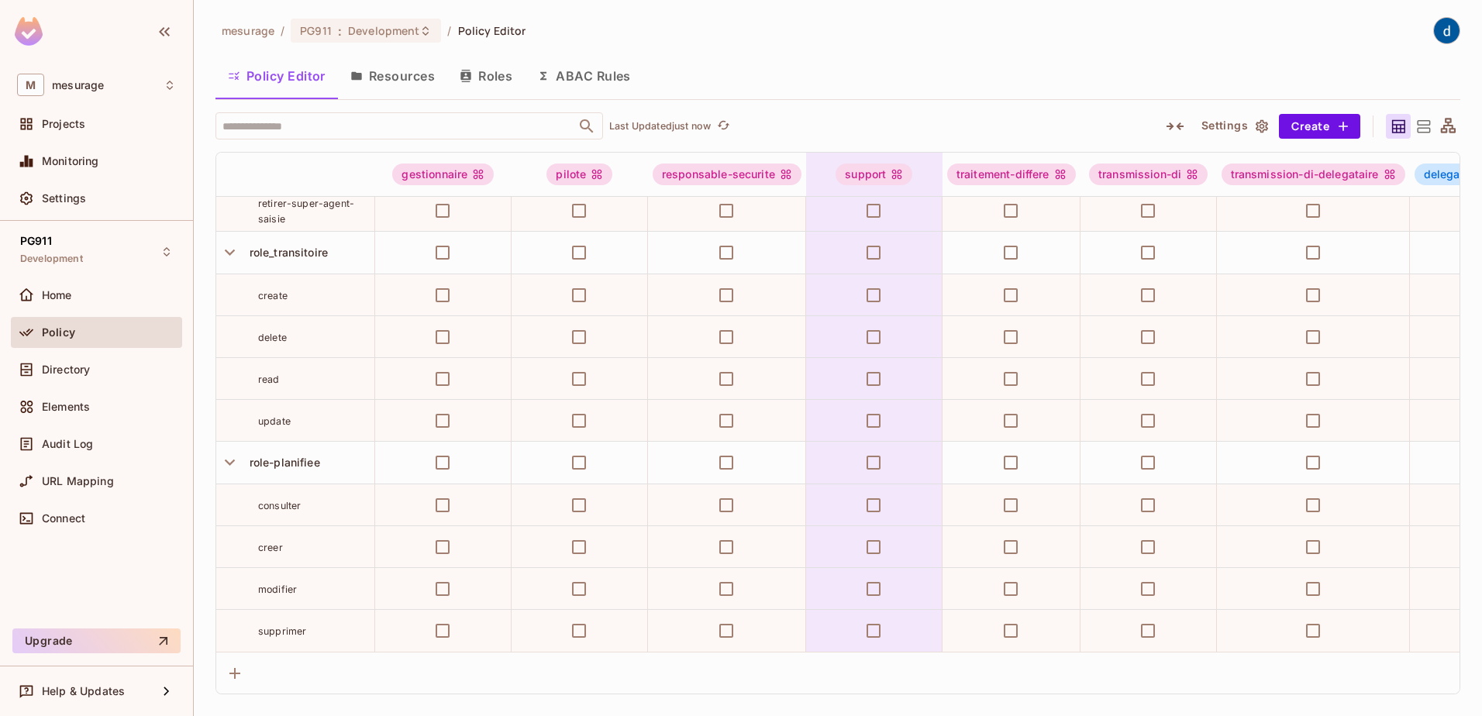
scroll to position [1389, 0]
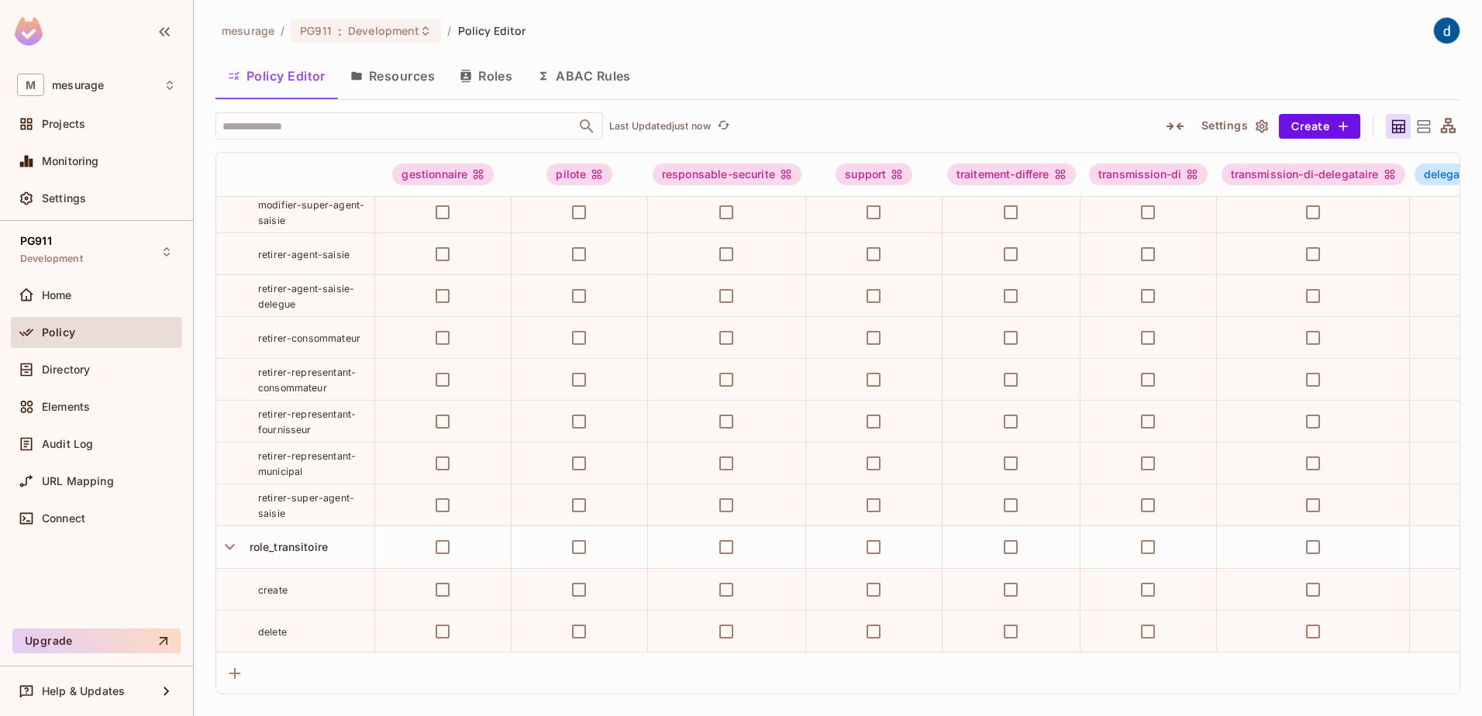
click at [228, 557] on icon "button" at bounding box center [229, 546] width 21 height 21
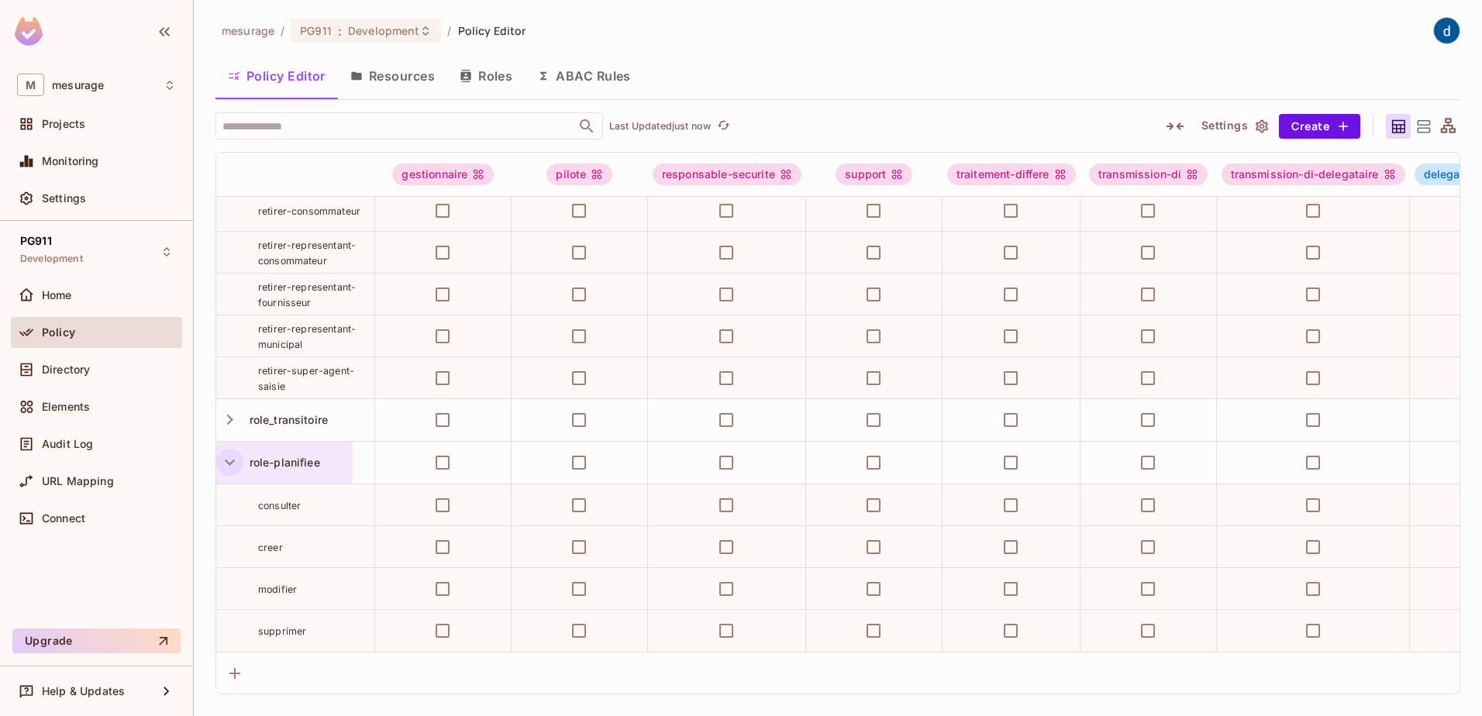
click at [230, 453] on icon "button" at bounding box center [229, 462] width 21 height 21
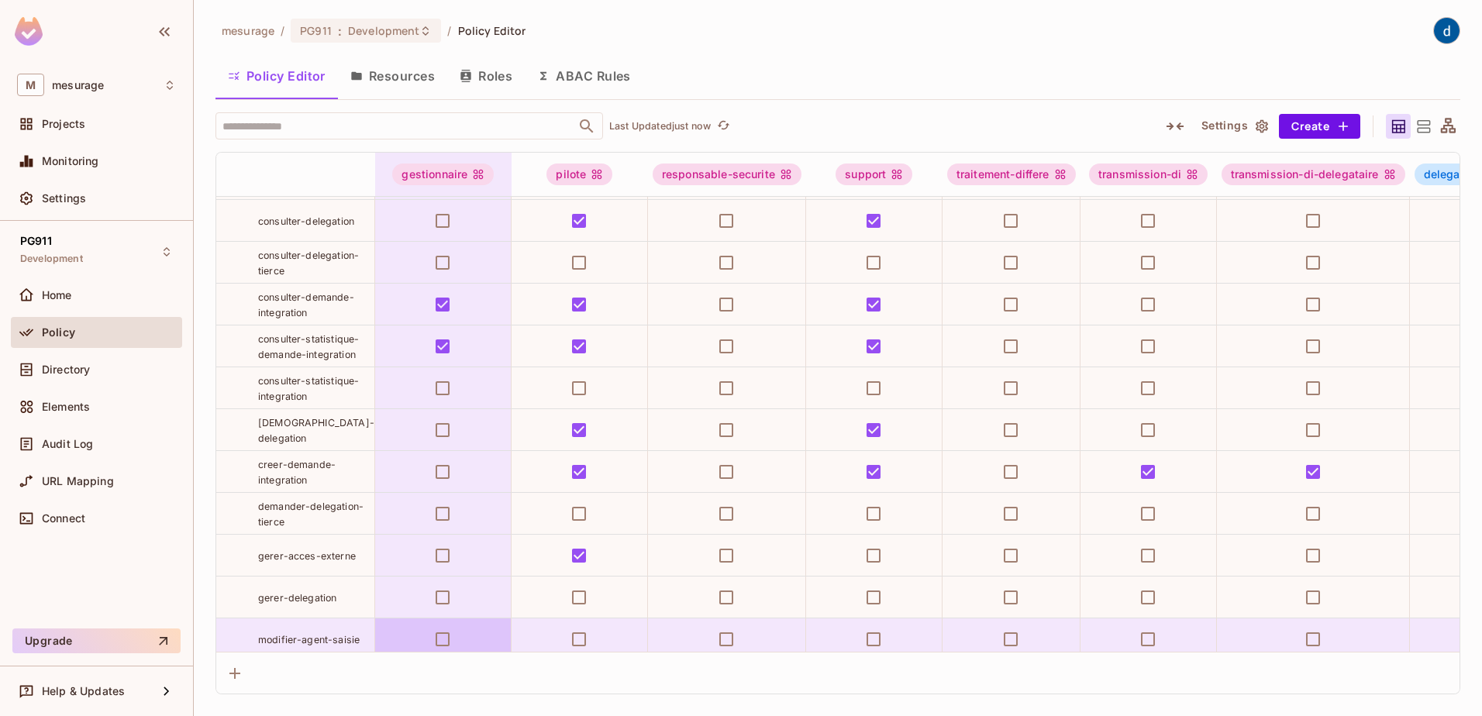
scroll to position [666, 0]
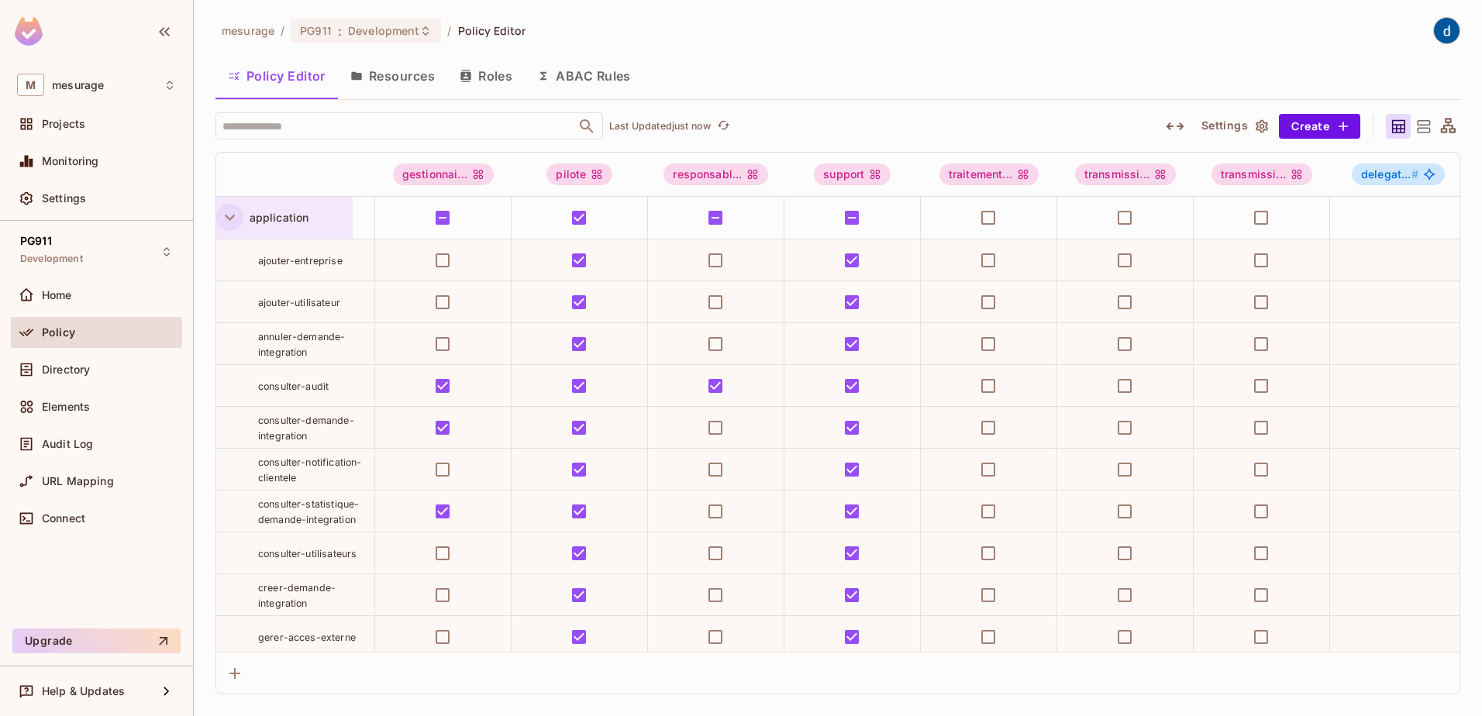
click at [231, 222] on icon "button" at bounding box center [229, 217] width 21 height 21
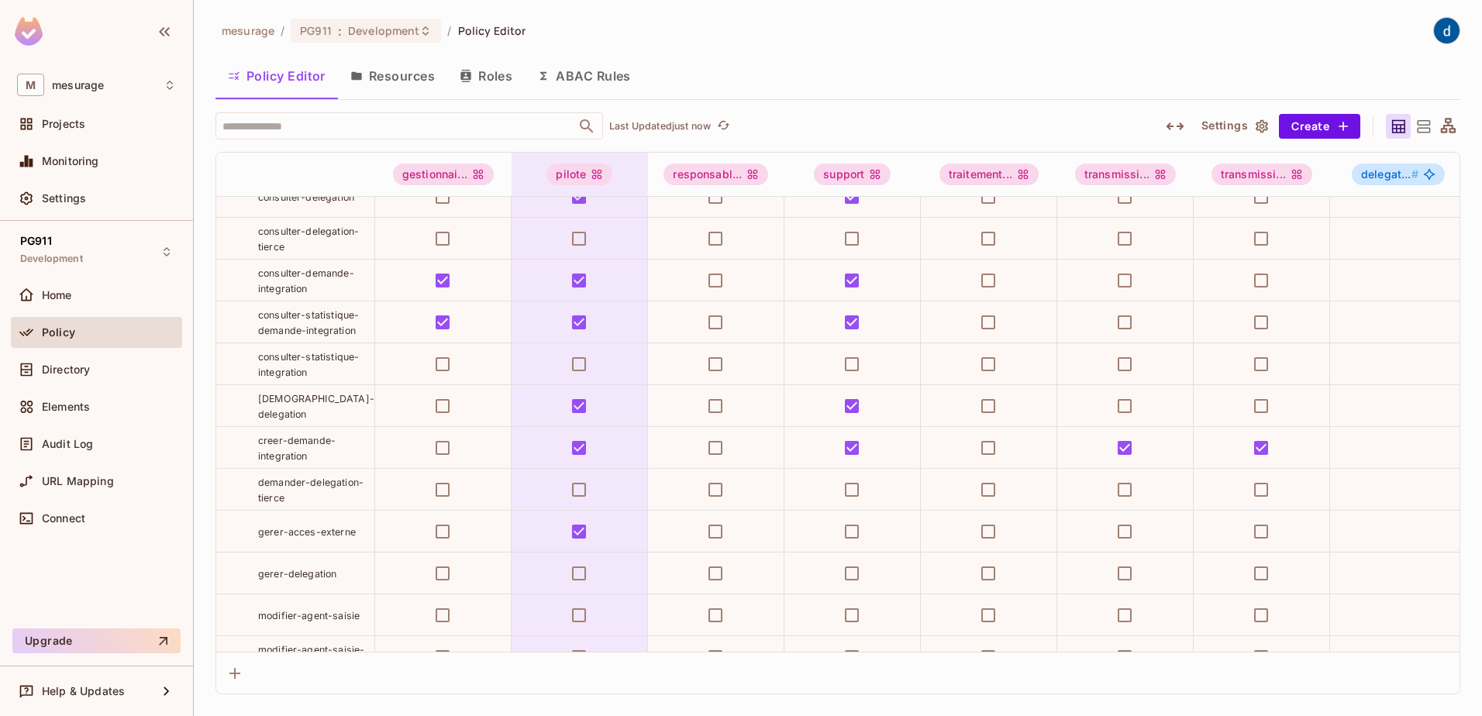
scroll to position [1062, 0]
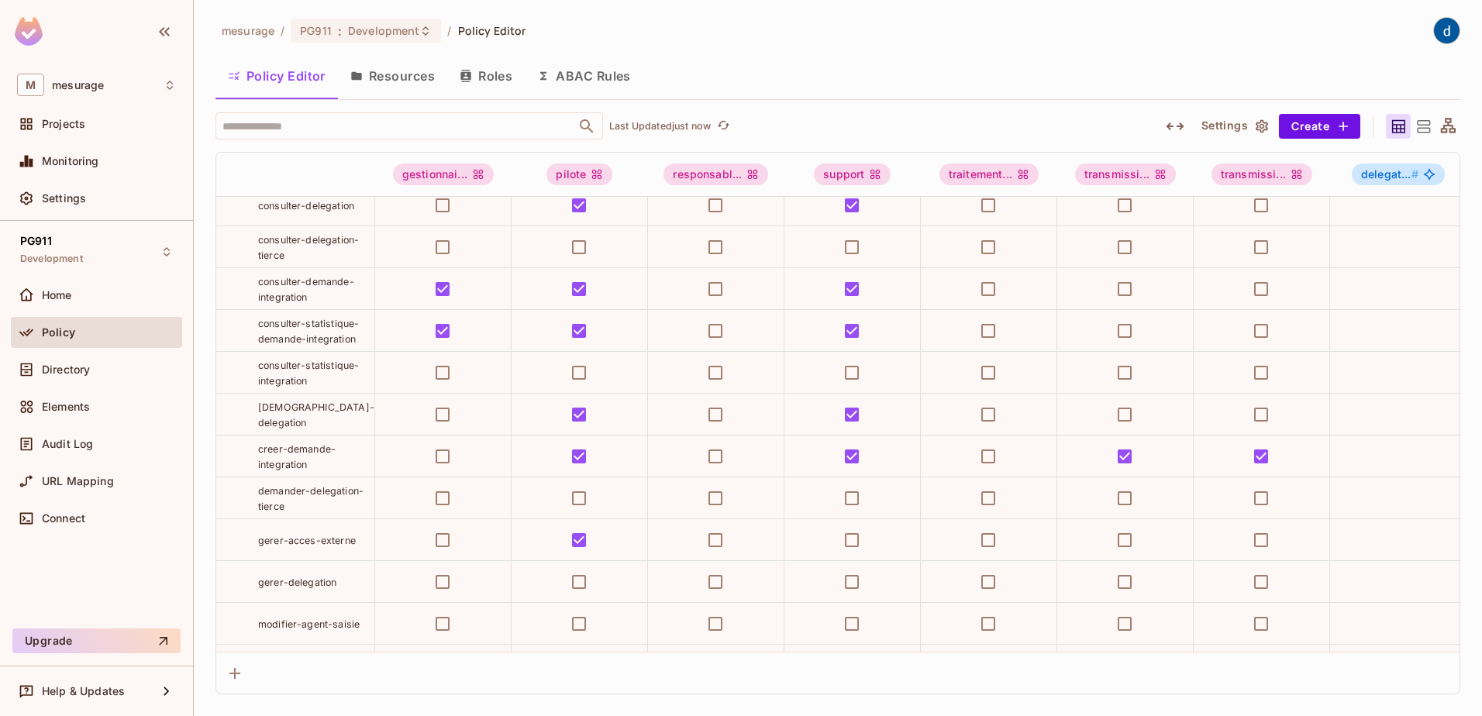
click at [1173, 129] on icon "button" at bounding box center [1174, 126] width 19 height 19
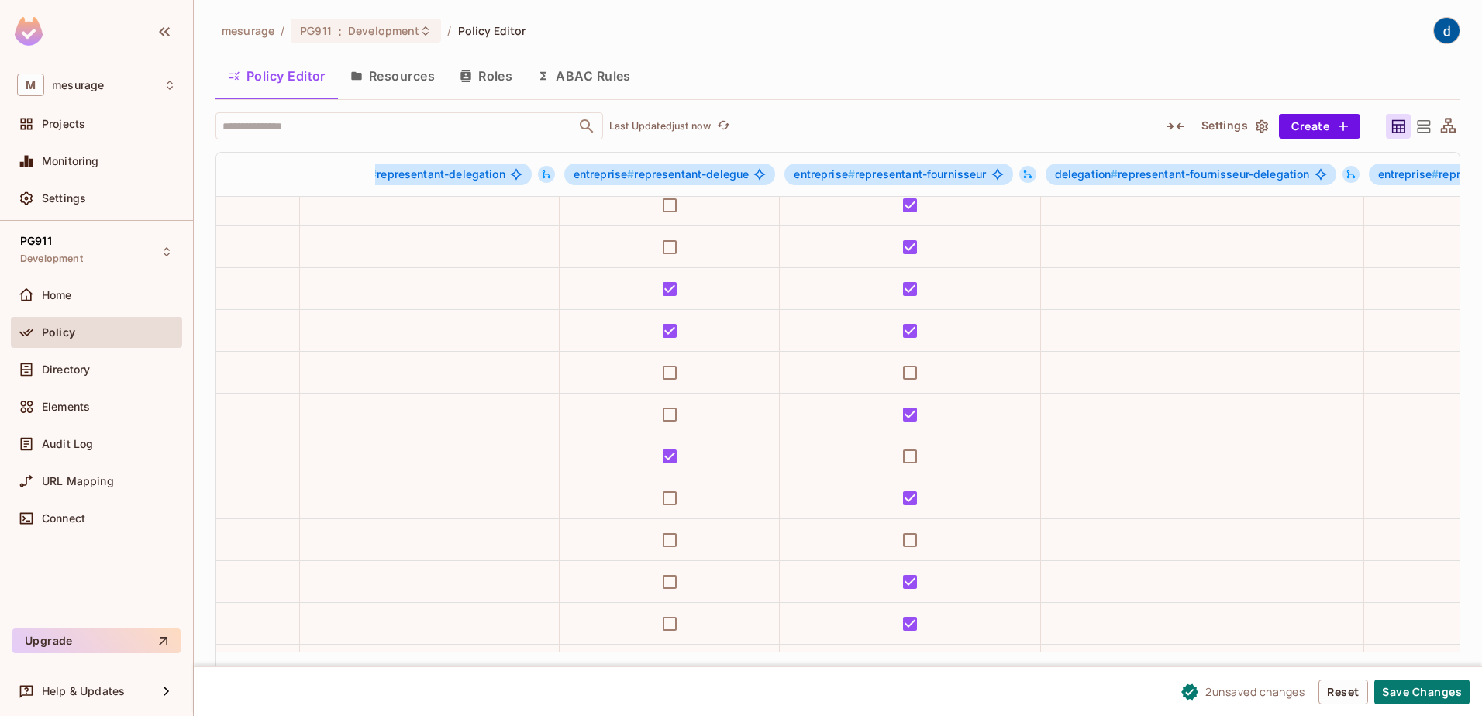
scroll to position [1062, 3656]
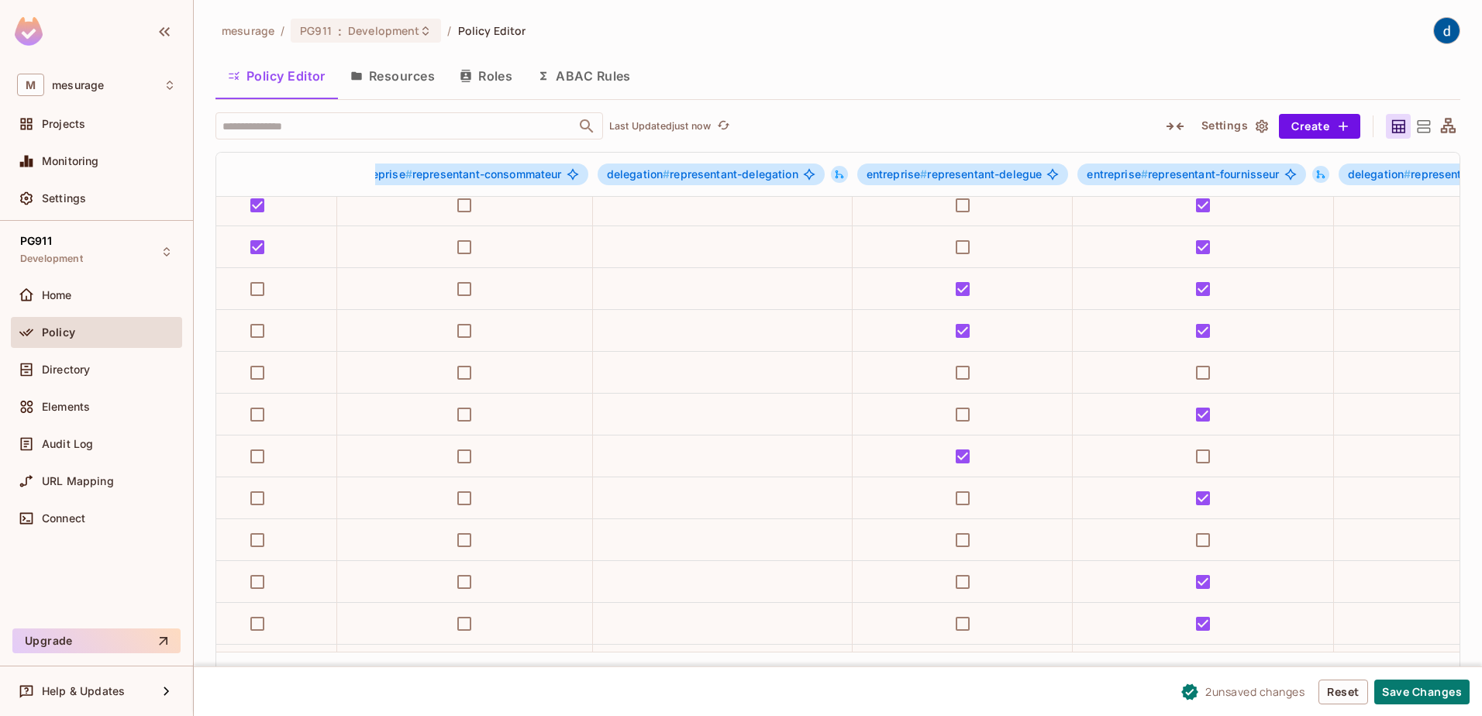
click at [1429, 695] on button "Save Changes" at bounding box center [1421, 692] width 95 height 25
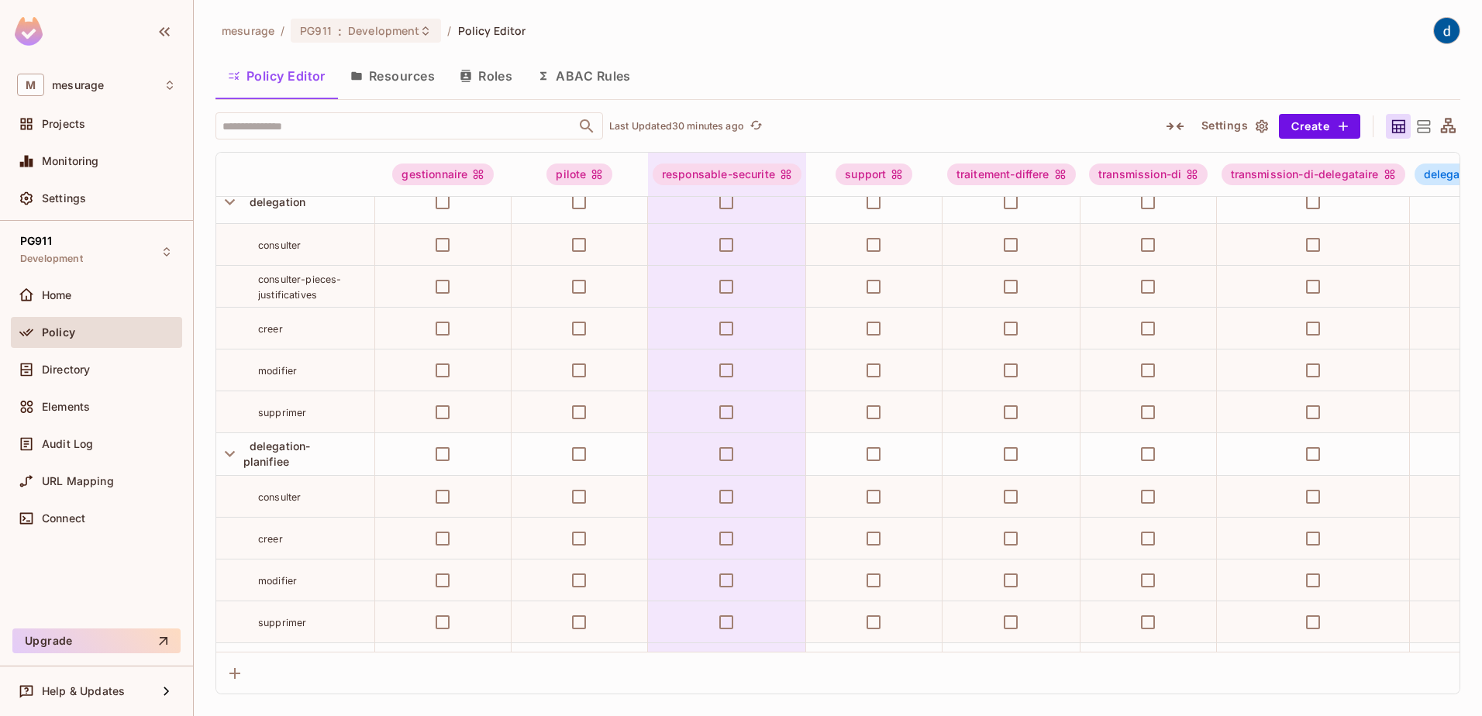
scroll to position [54, 0]
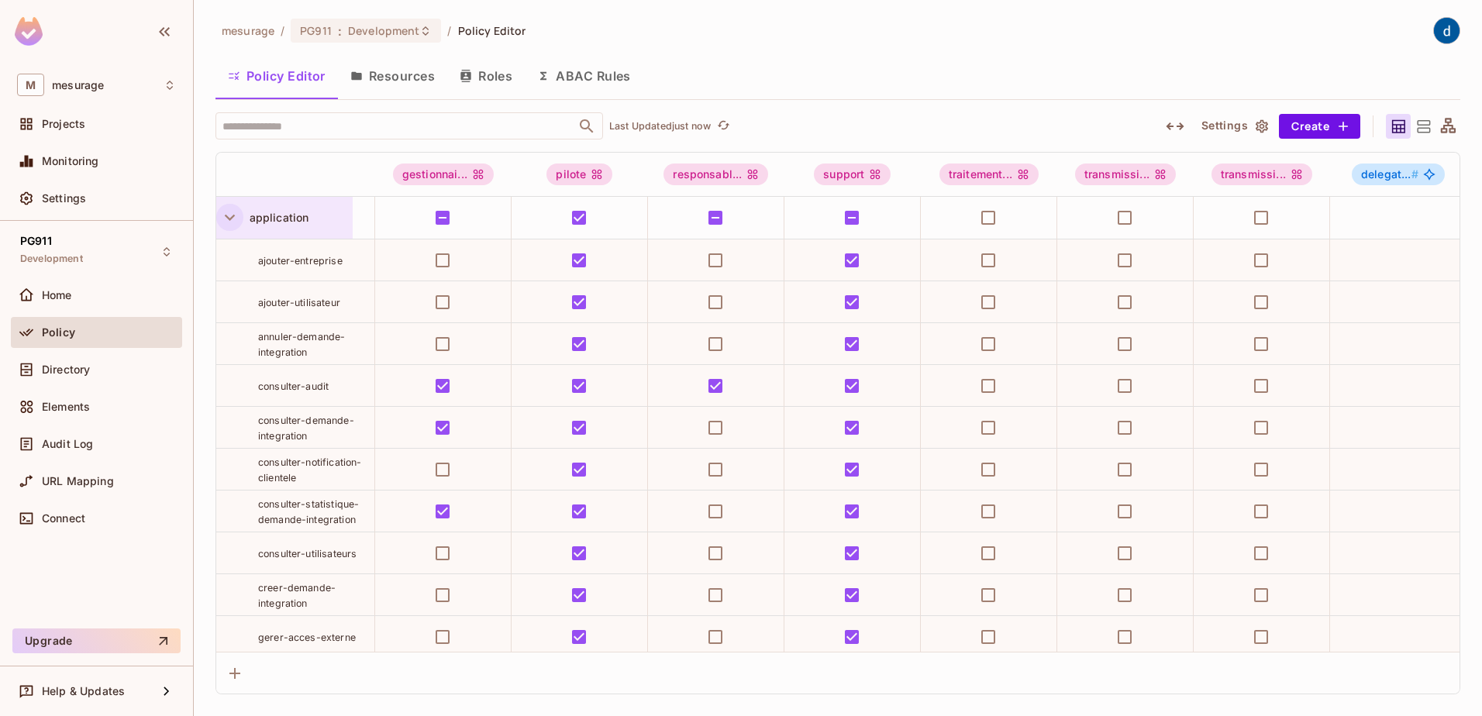
click at [228, 219] on icon "button" at bounding box center [229, 217] width 21 height 21
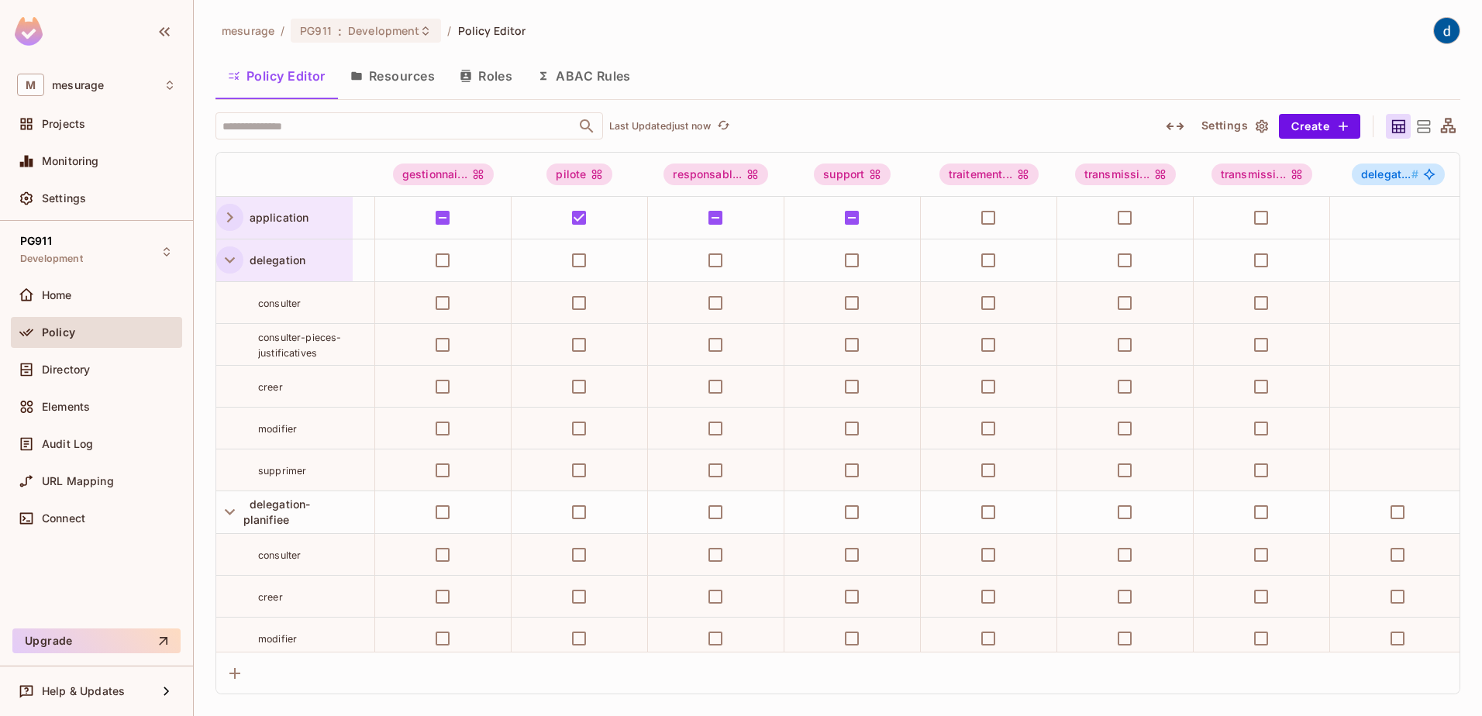
click at [229, 261] on icon "button" at bounding box center [230, 260] width 10 height 6
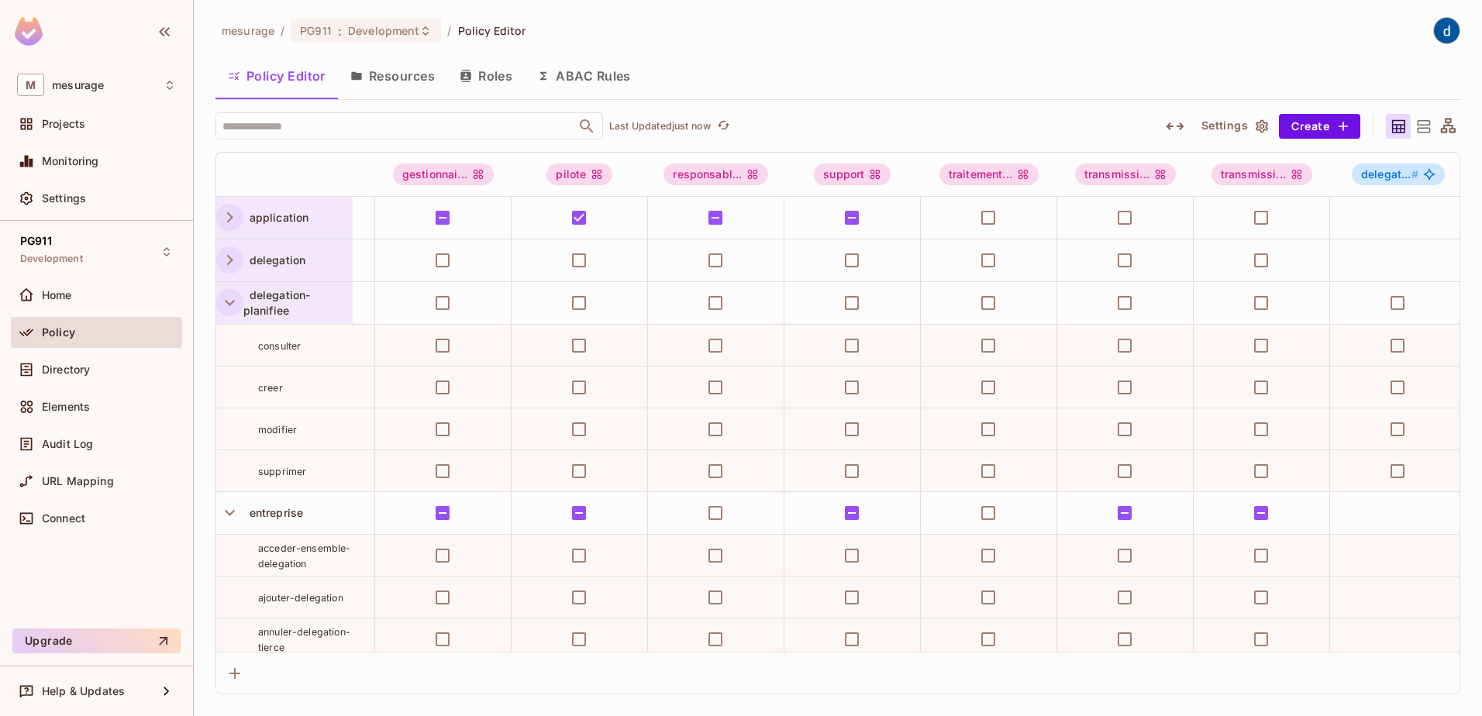
click at [227, 308] on icon "button" at bounding box center [229, 302] width 21 height 21
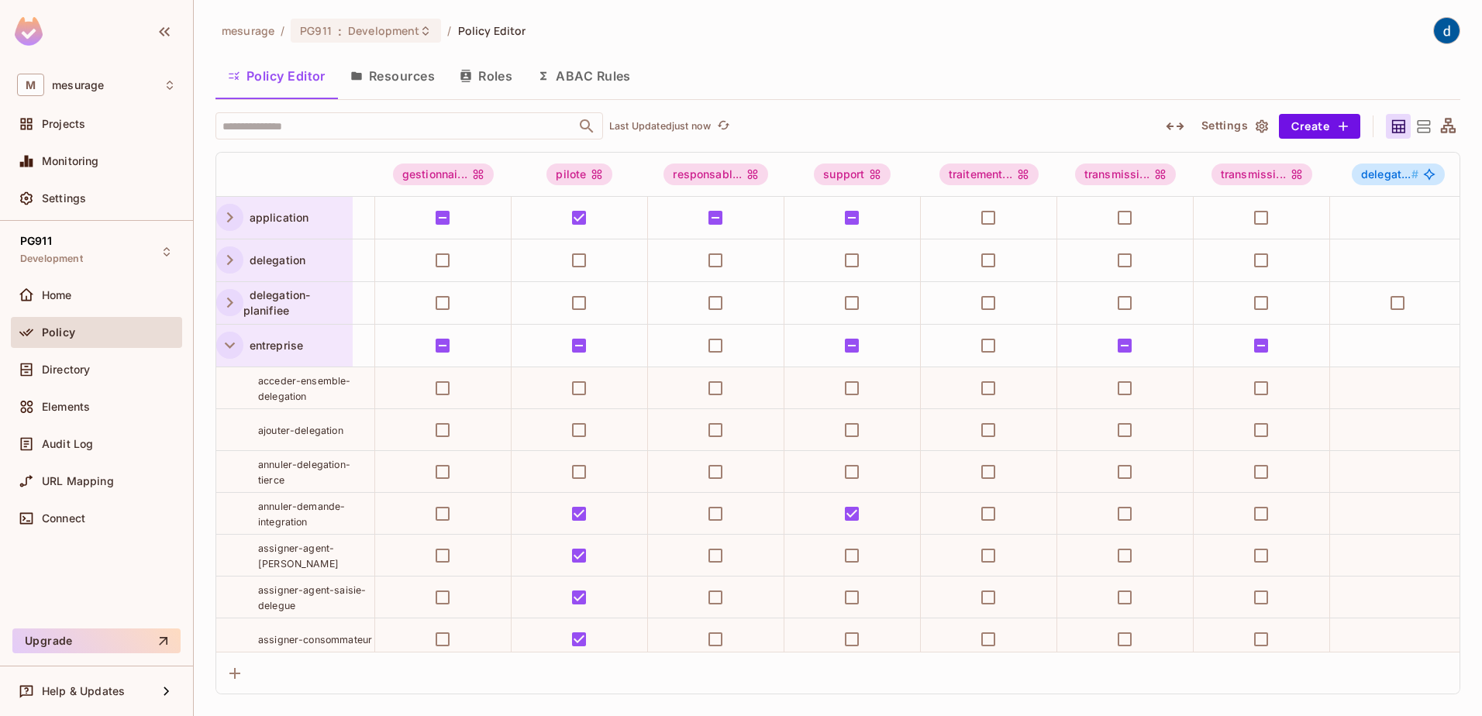
click at [235, 353] on icon "button" at bounding box center [229, 345] width 21 height 21
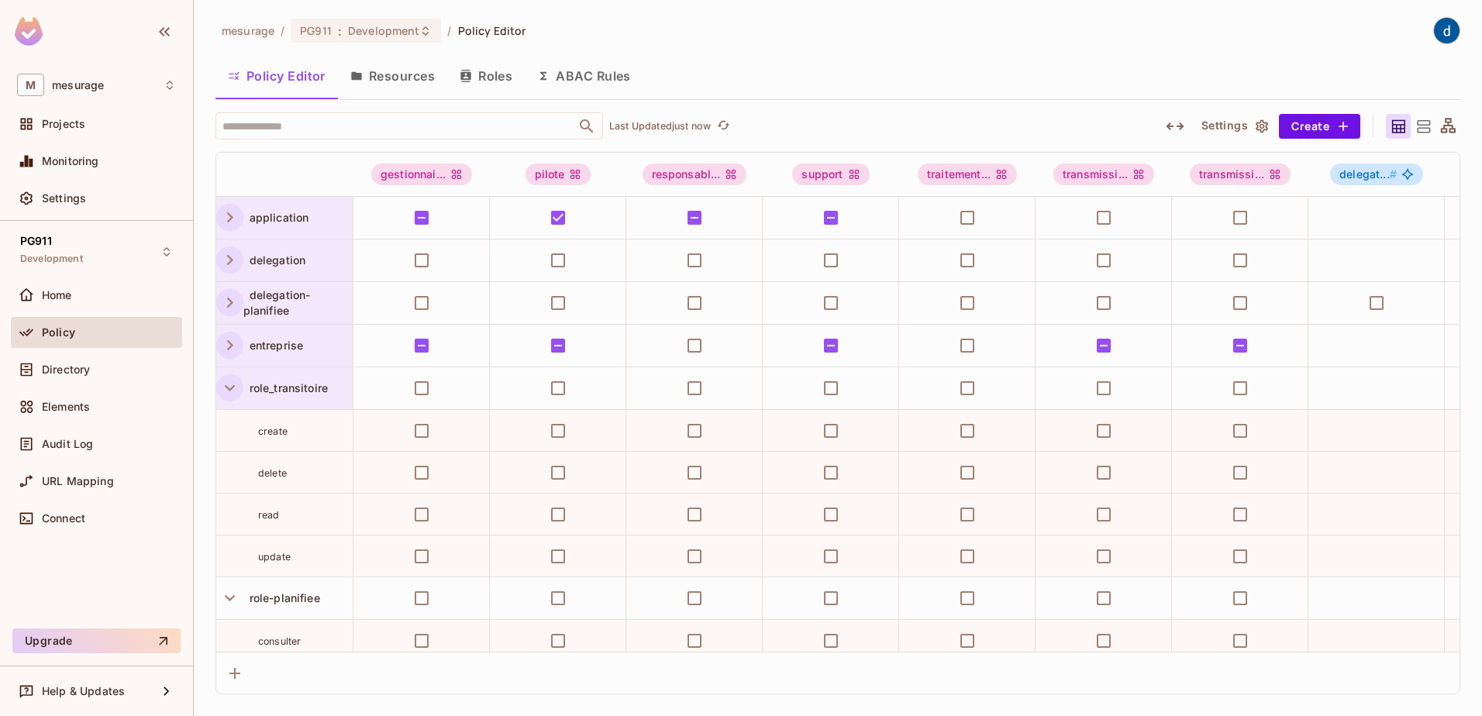
click at [238, 389] on icon "button" at bounding box center [229, 387] width 21 height 21
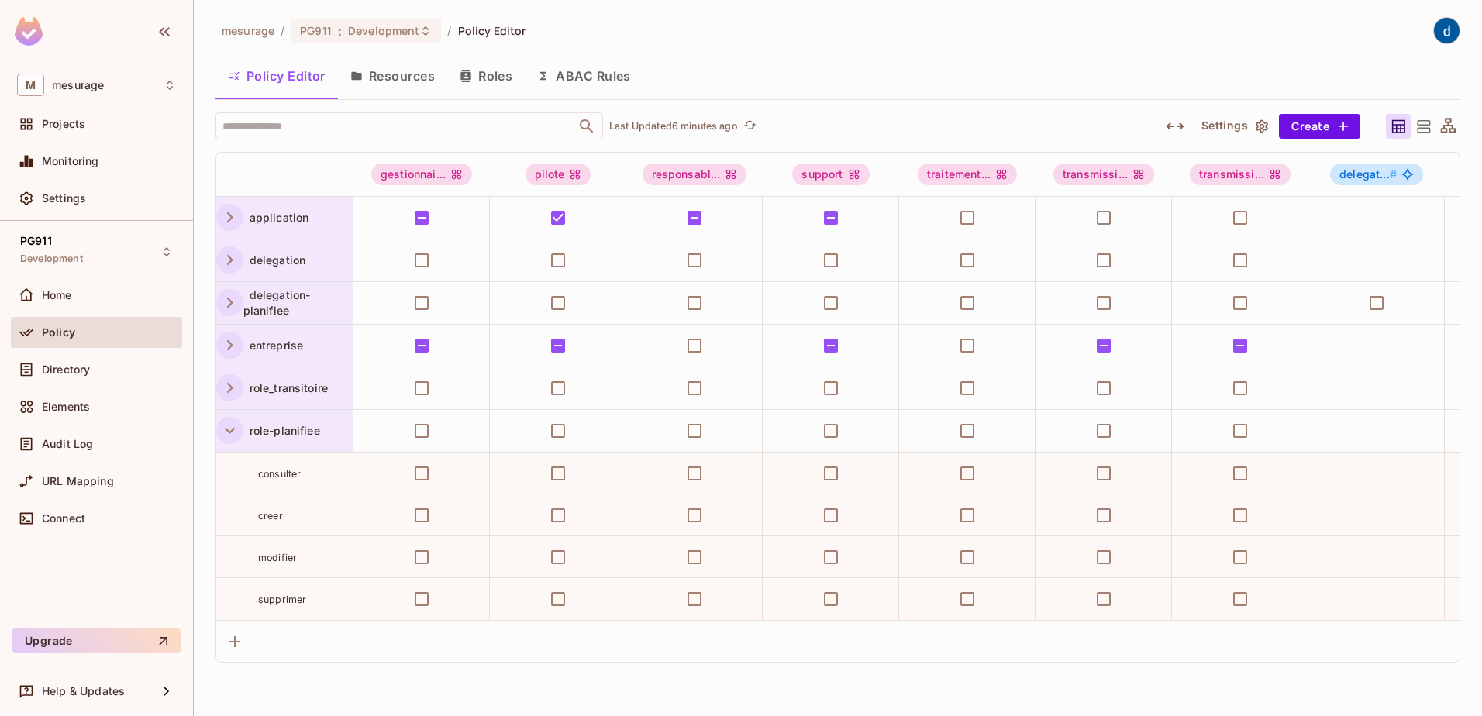
click at [228, 429] on icon "button" at bounding box center [229, 430] width 21 height 21
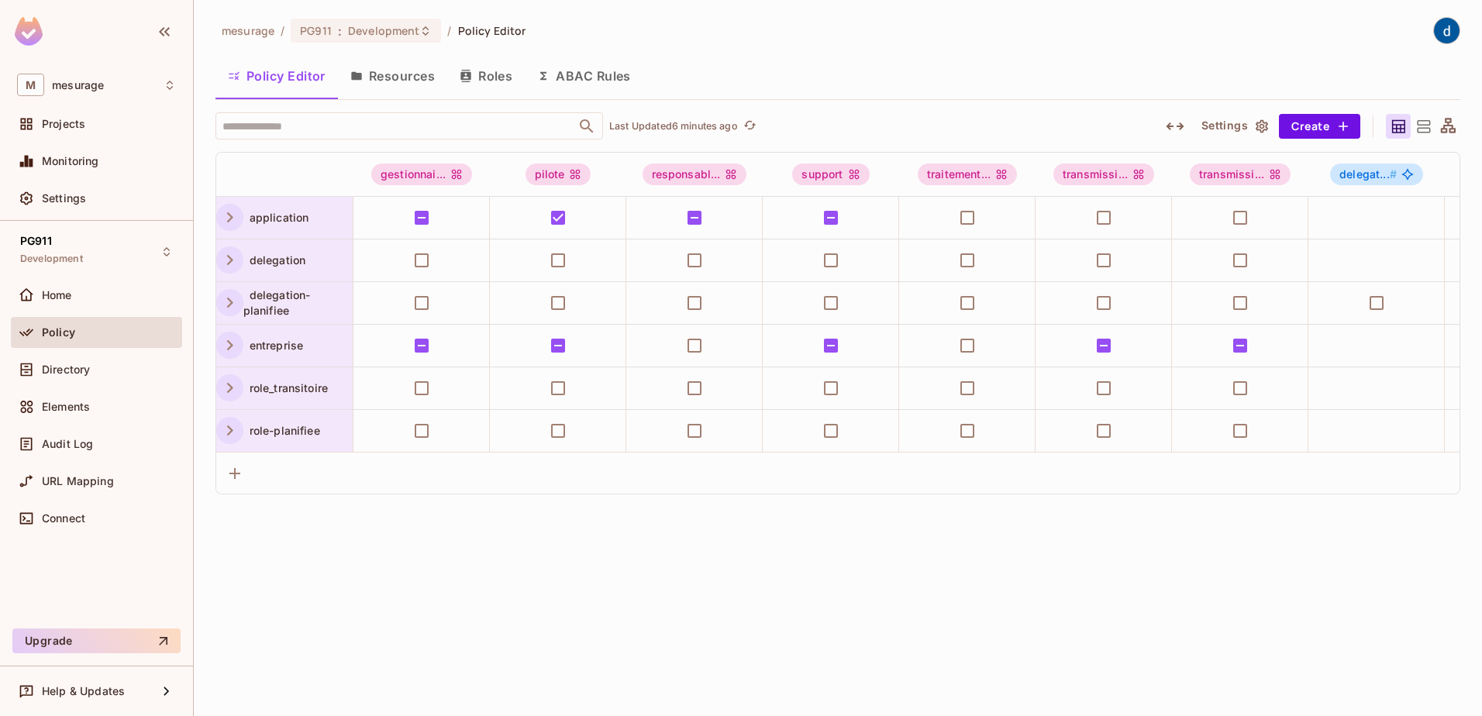
click at [223, 343] on icon "button" at bounding box center [229, 345] width 21 height 21
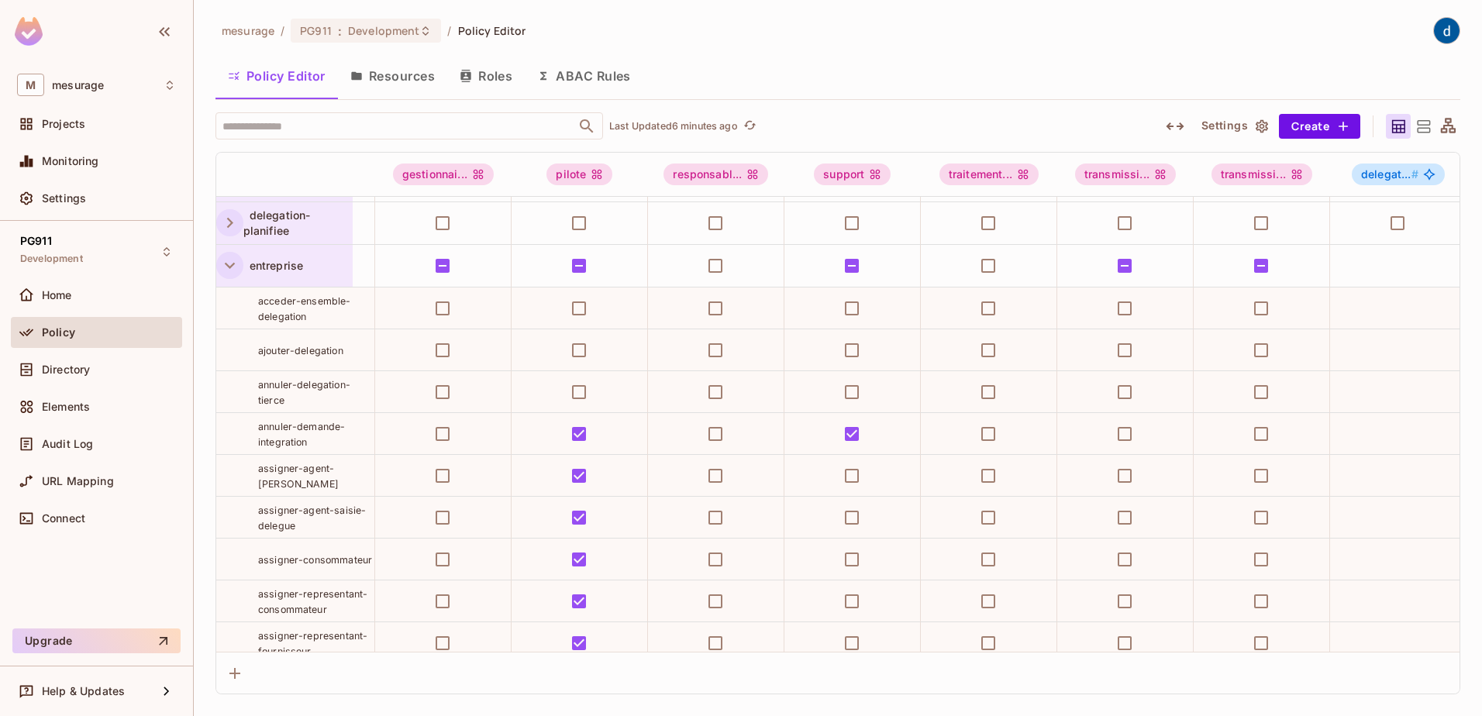
scroll to position [77, 0]
click at [908, 48] on div "mesurage / PG911 : Development / Policy Editor Policy Editor Resources Roles AB…" at bounding box center [837, 355] width 1244 height 677
